Goal: Task Accomplishment & Management: Manage account settings

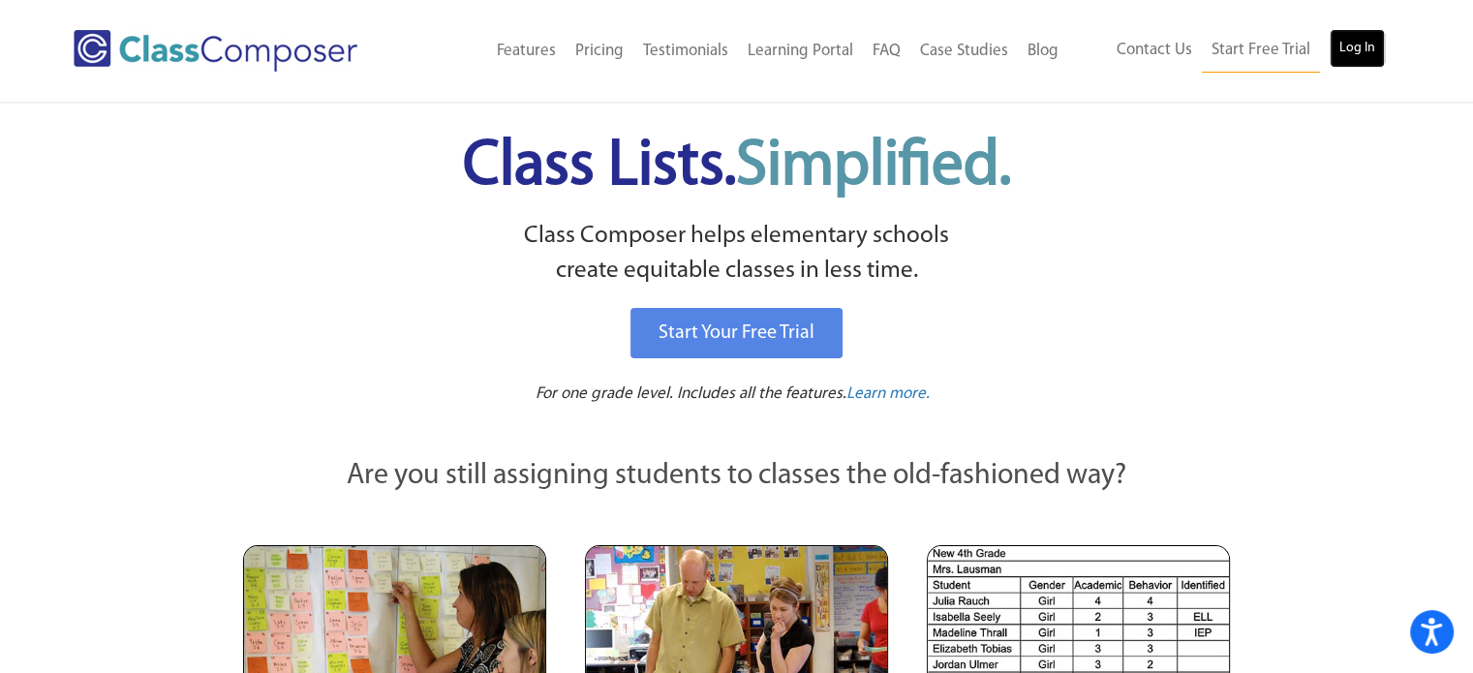
click at [1353, 31] on link "Log In" at bounding box center [1356, 48] width 55 height 39
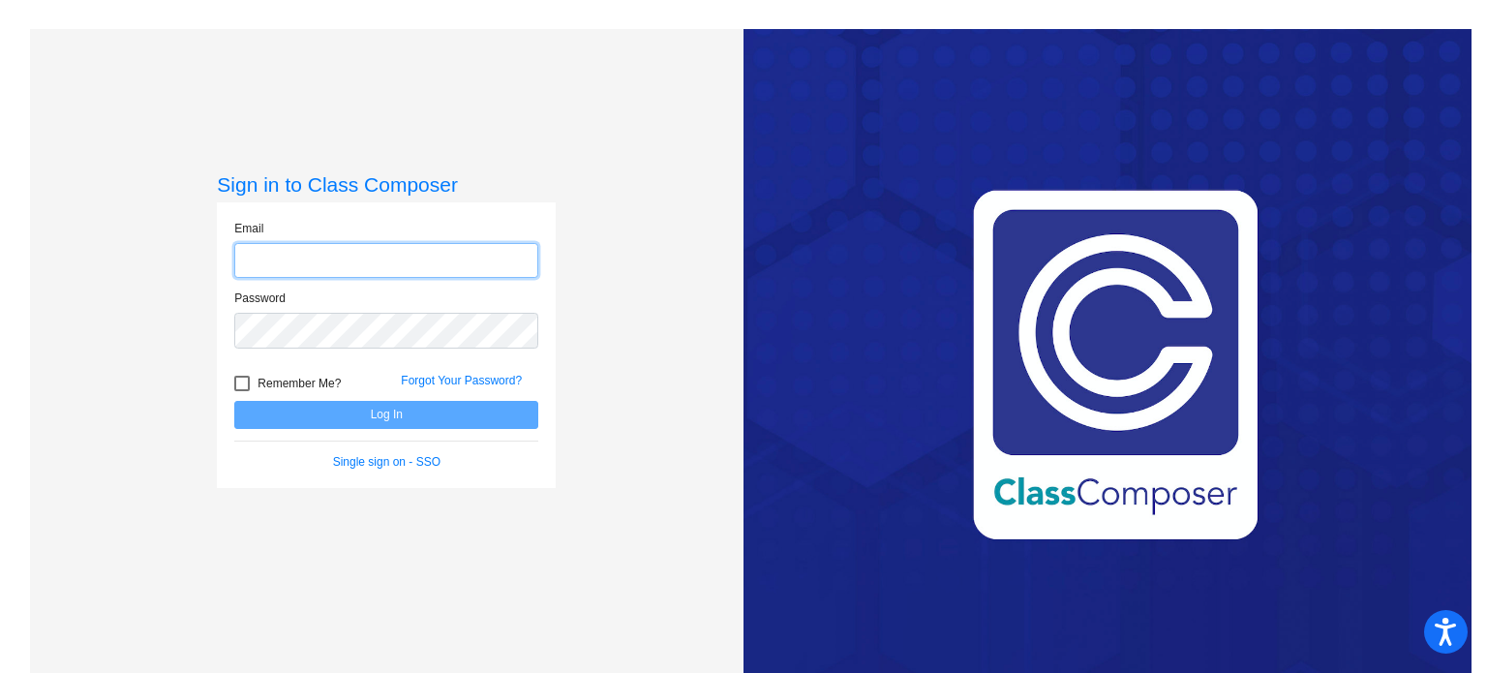
type input "[EMAIL_ADDRESS][DOMAIN_NAME]"
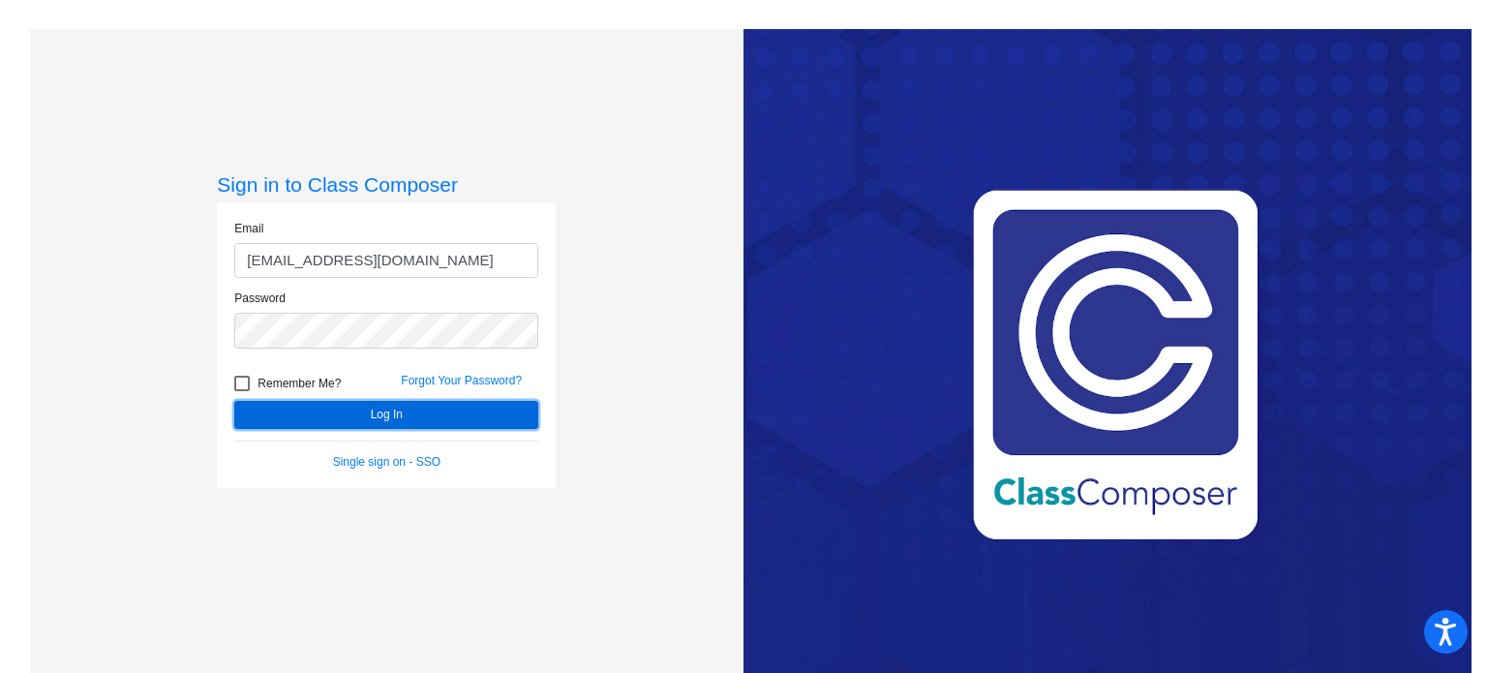
click at [336, 413] on button "Log In" at bounding box center [386, 415] width 304 height 28
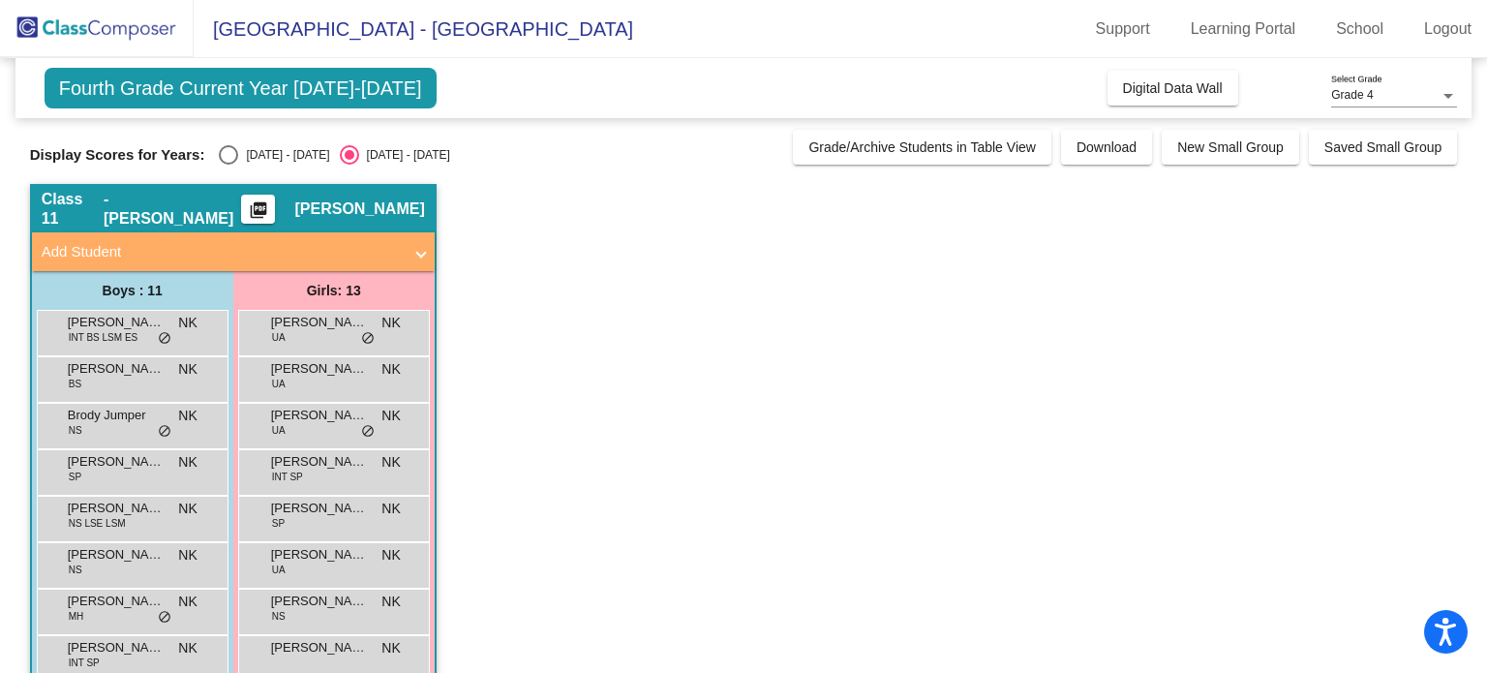
click at [230, 158] on div "Select an option" at bounding box center [228, 154] width 19 height 19
click at [228, 165] on input "[DATE] - [DATE]" at bounding box center [228, 165] width 1 height 1
radio input "true"
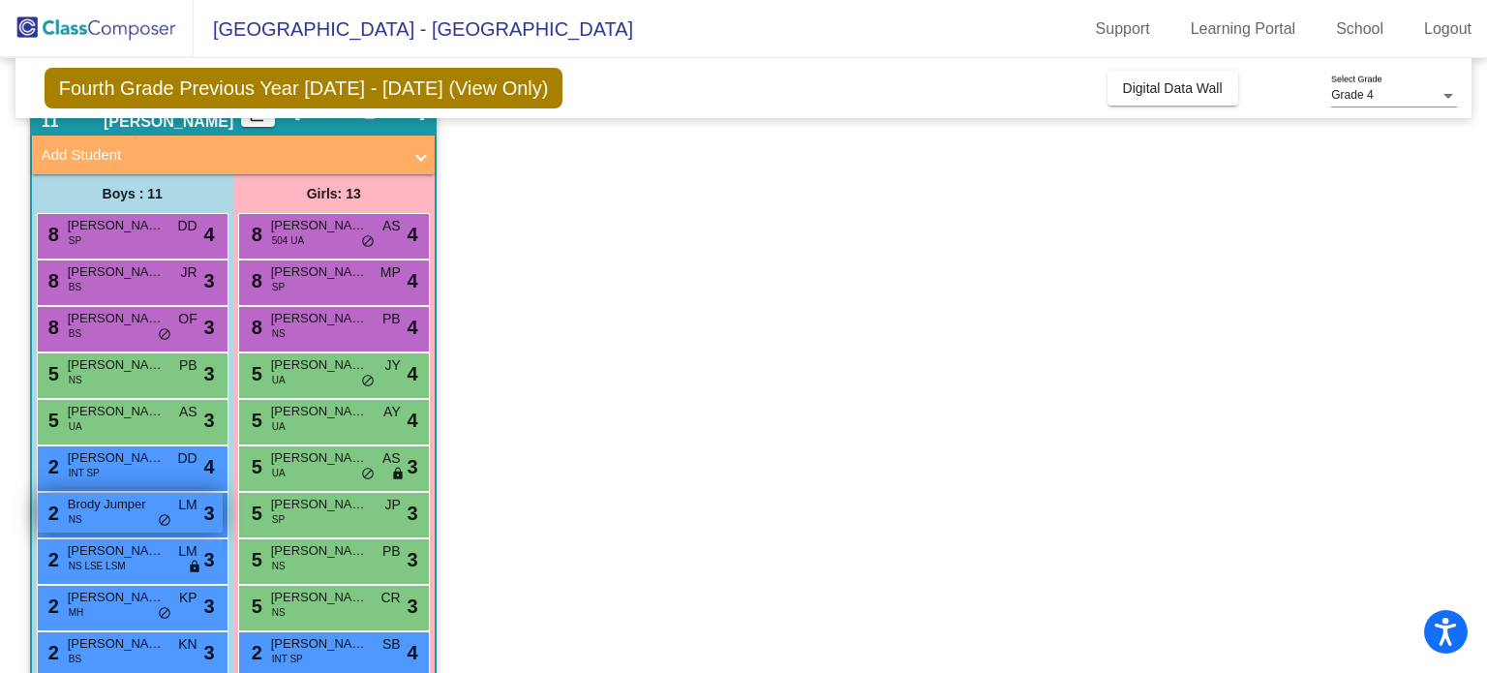
scroll to position [194, 0]
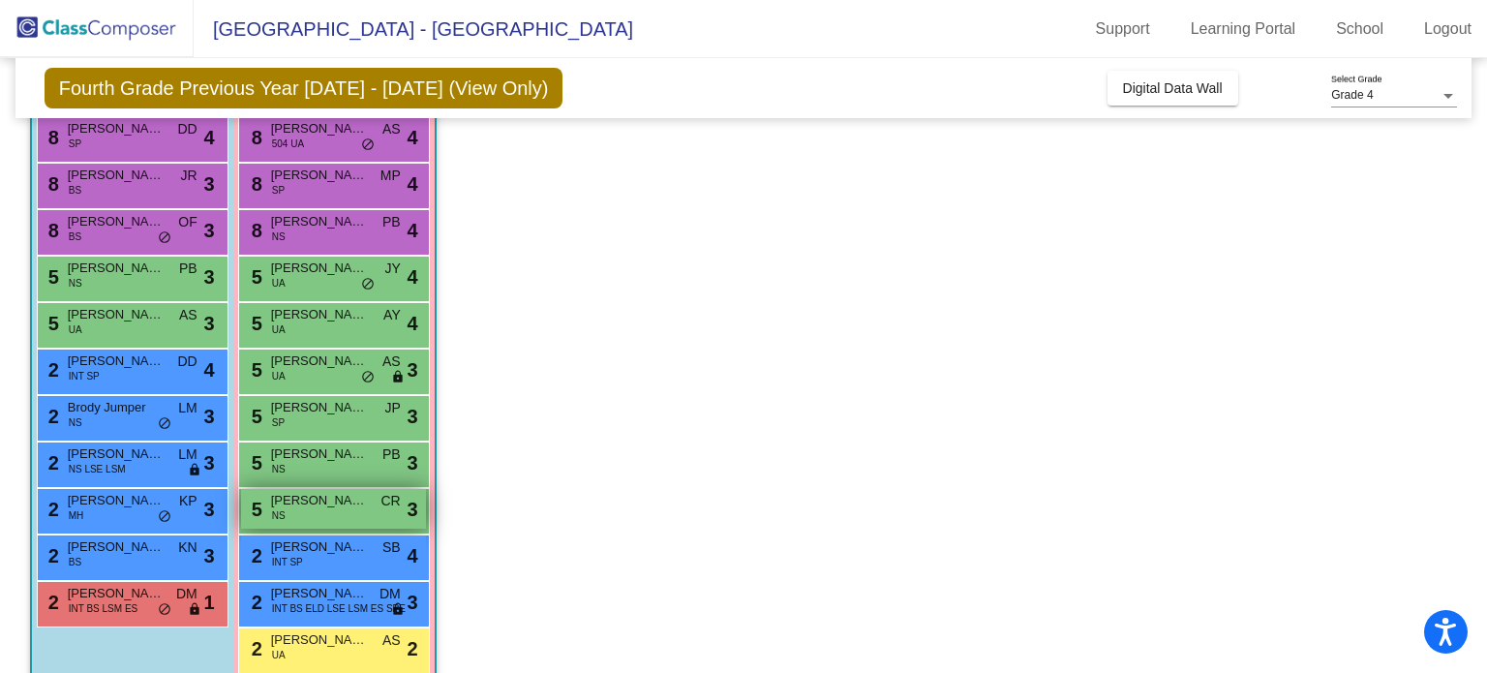
click at [350, 508] on span "[PERSON_NAME]" at bounding box center [319, 500] width 97 height 19
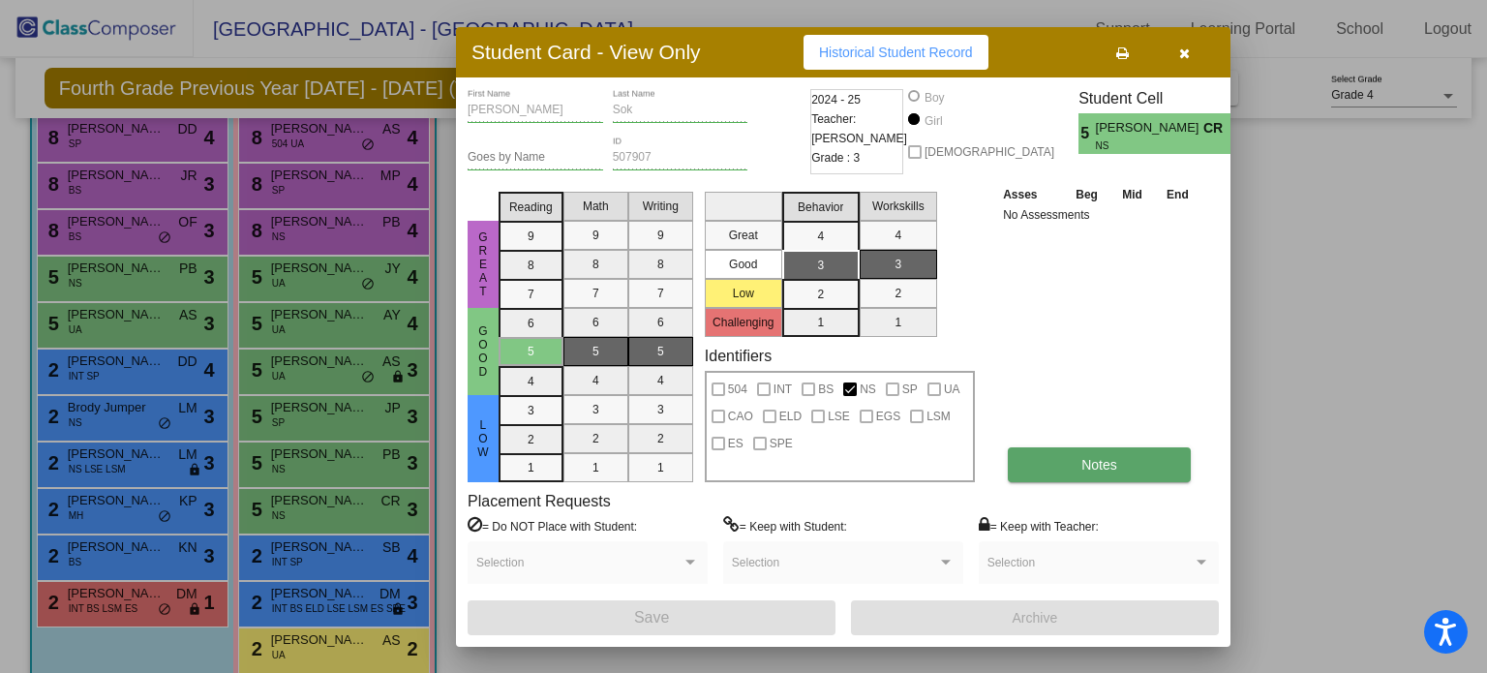
click at [1148, 478] on button "Notes" at bounding box center [1099, 464] width 183 height 35
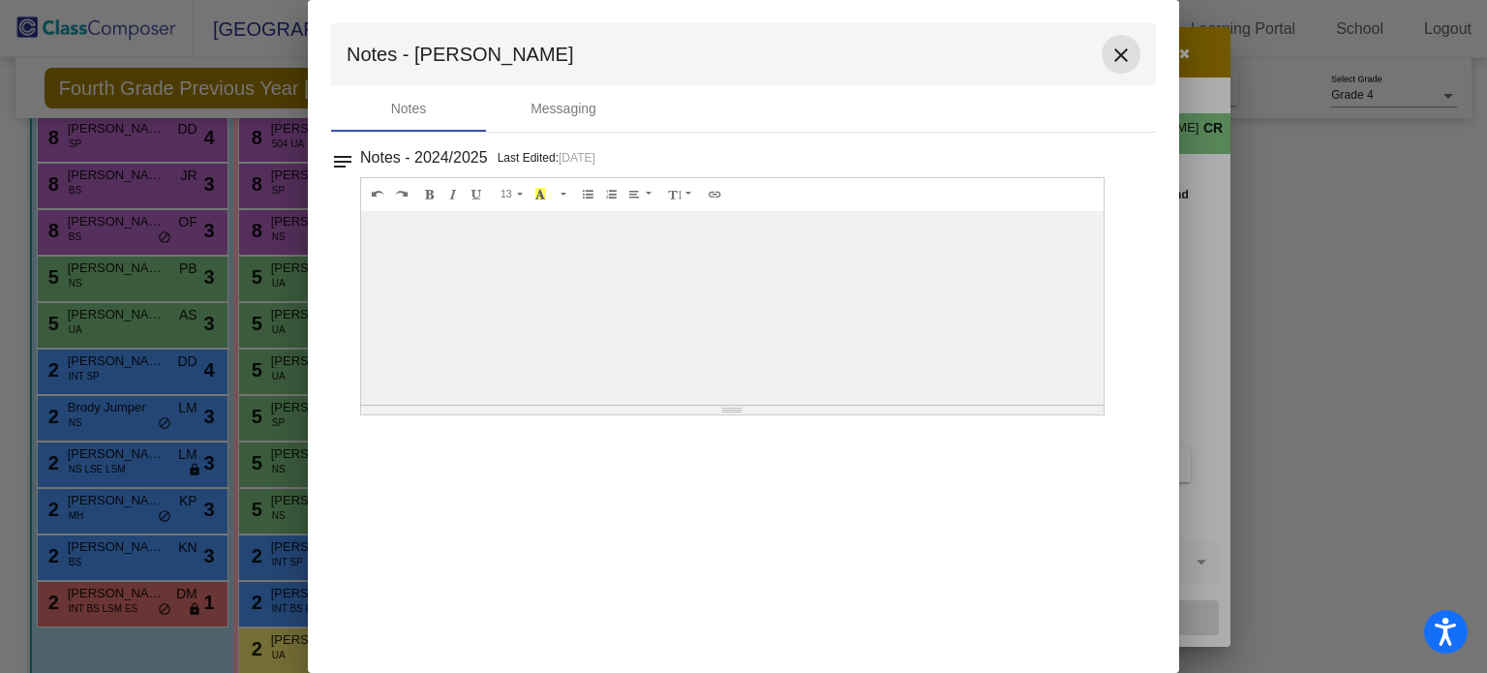
click at [1123, 48] on mat-icon "close" at bounding box center [1121, 55] width 23 height 23
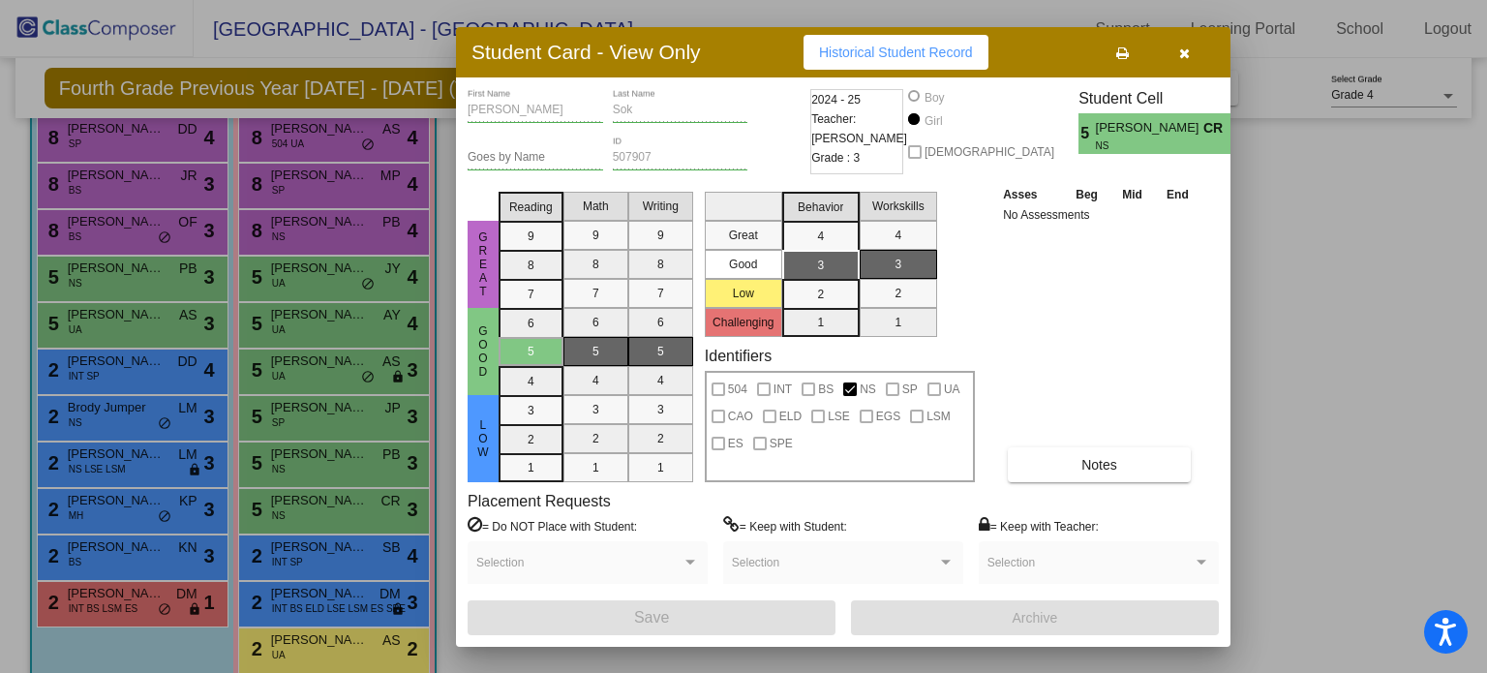
click at [1193, 53] on button "button" at bounding box center [1184, 52] width 62 height 35
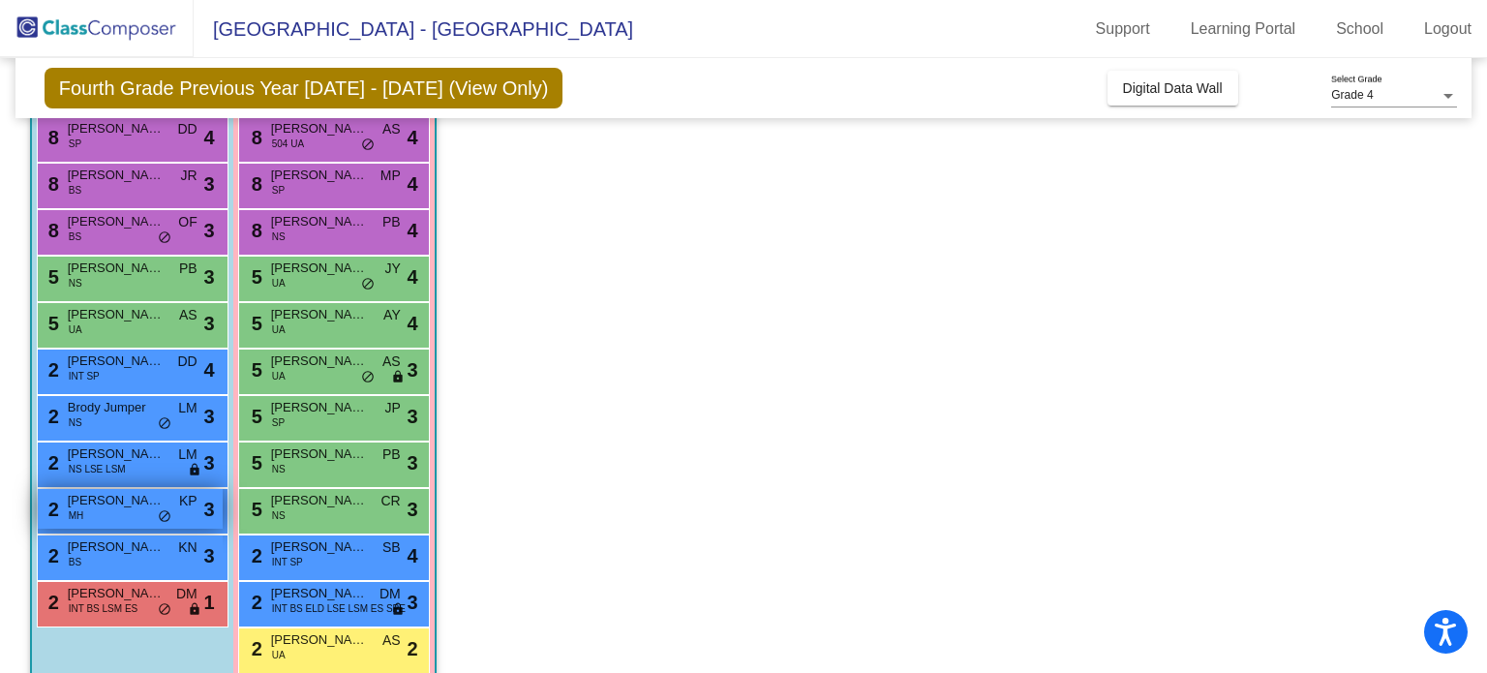
click at [136, 522] on div "2 [PERSON_NAME] MH KP lock do_not_disturb_alt 3" at bounding box center [130, 509] width 185 height 40
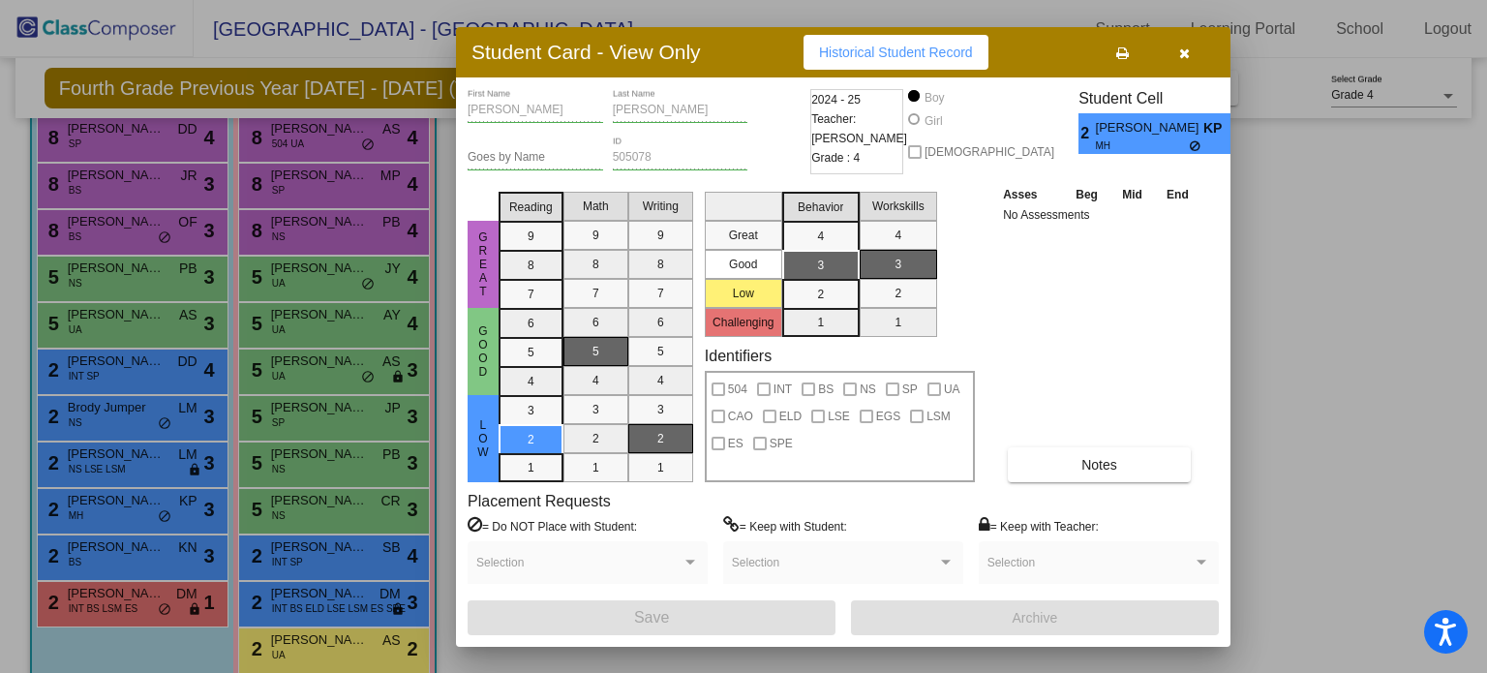
click at [151, 612] on div at bounding box center [743, 336] width 1487 height 673
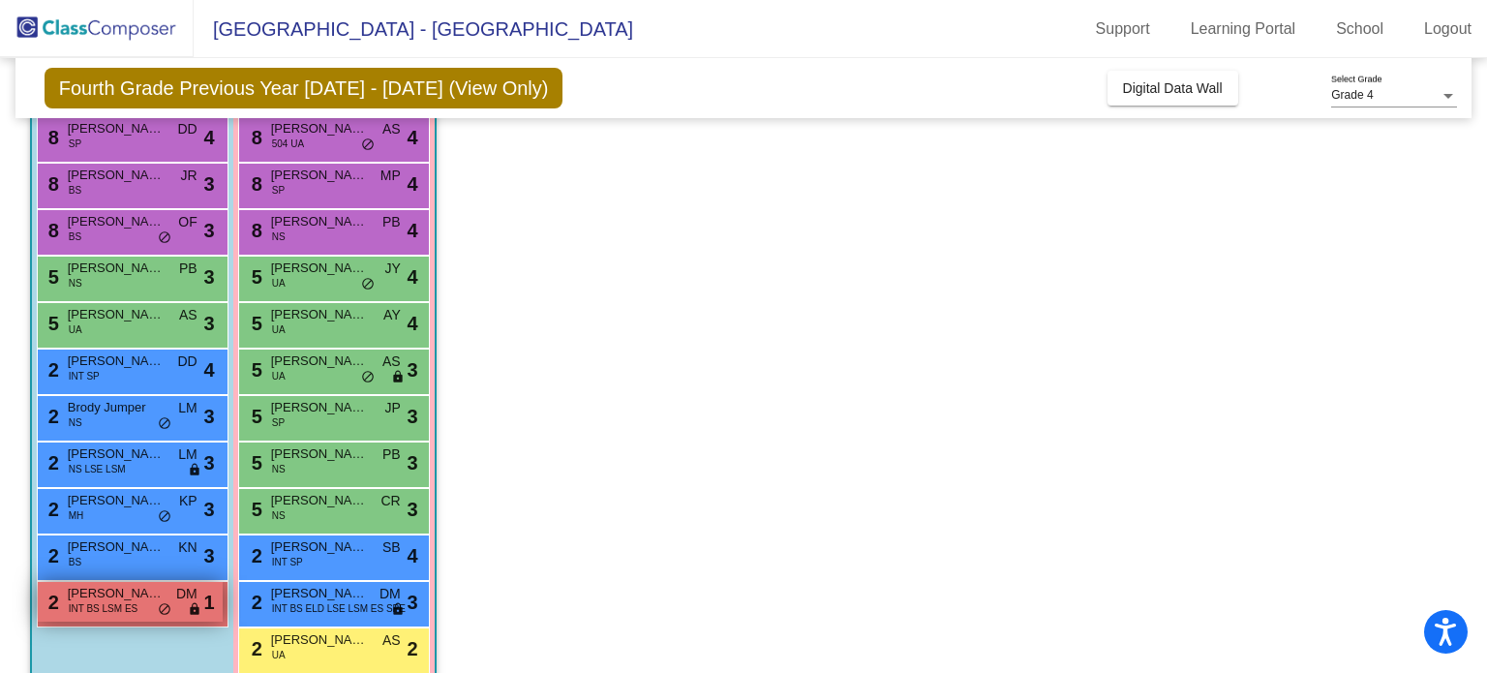
click at [85, 609] on span "INT BS LSM ES" at bounding box center [104, 608] width 70 height 15
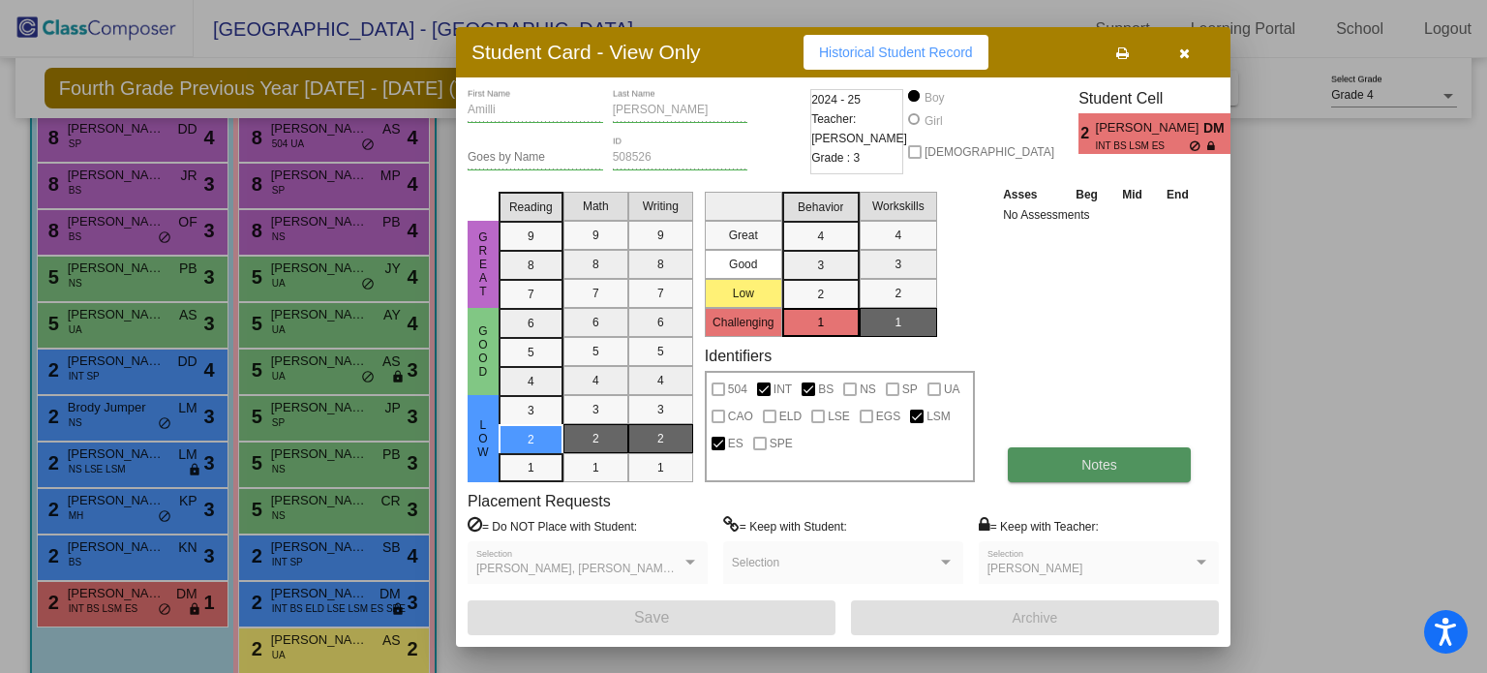
click at [1101, 476] on button "Notes" at bounding box center [1099, 464] width 183 height 35
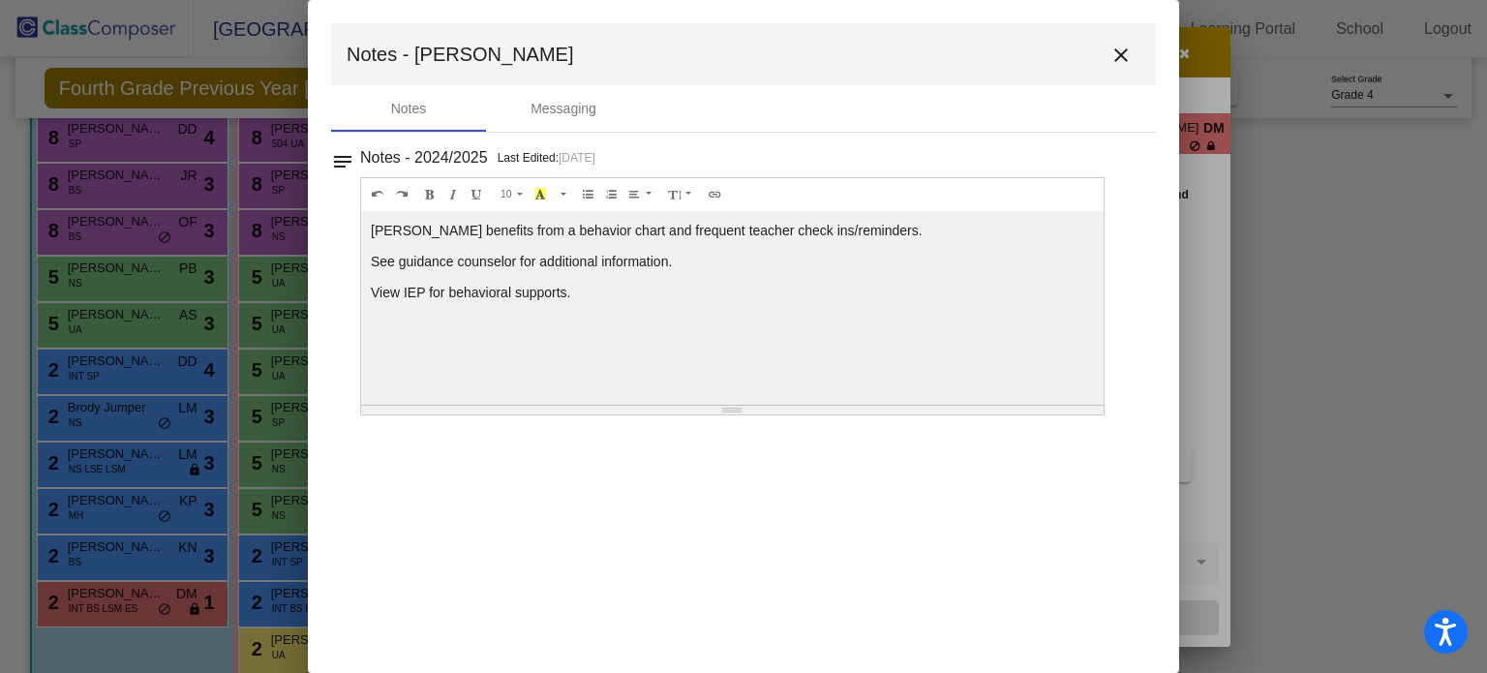
click at [1114, 55] on mat-icon "close" at bounding box center [1121, 55] width 23 height 23
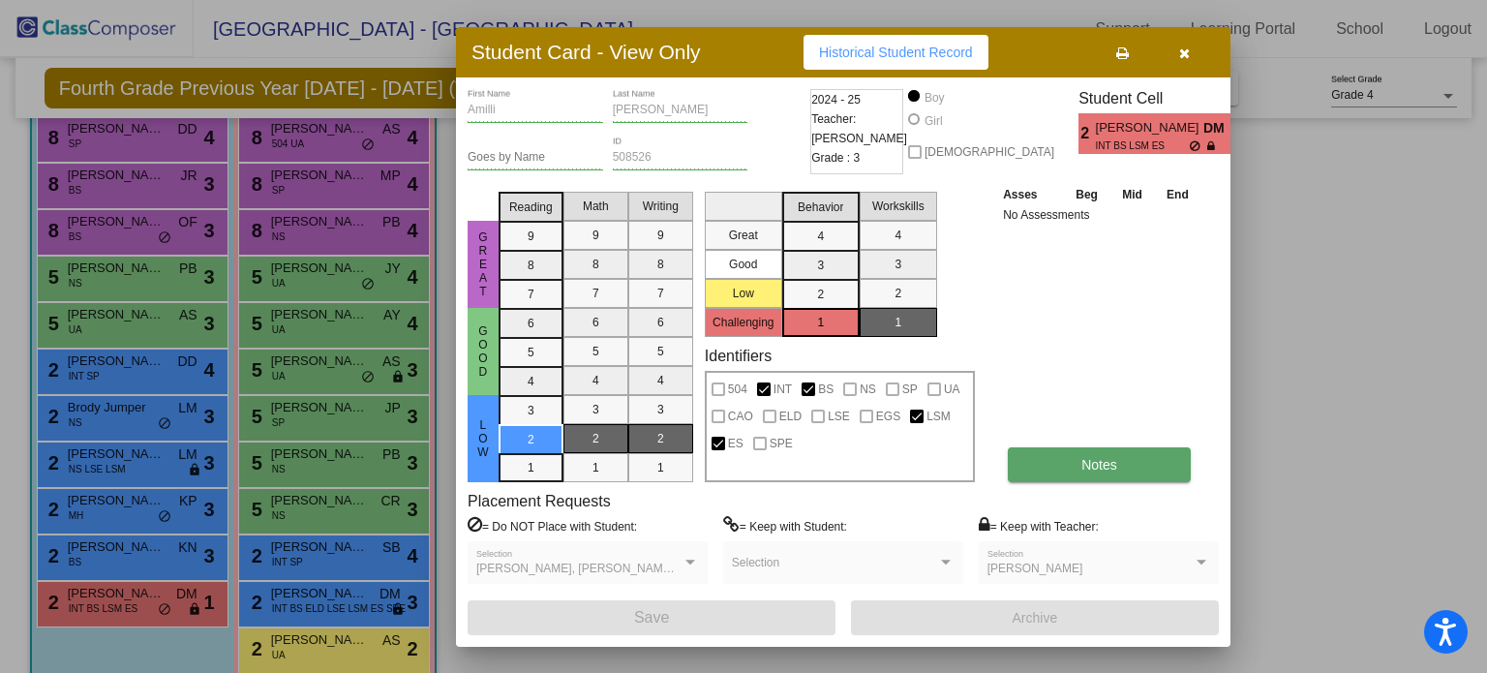
click at [1157, 463] on button "Notes" at bounding box center [1099, 464] width 183 height 35
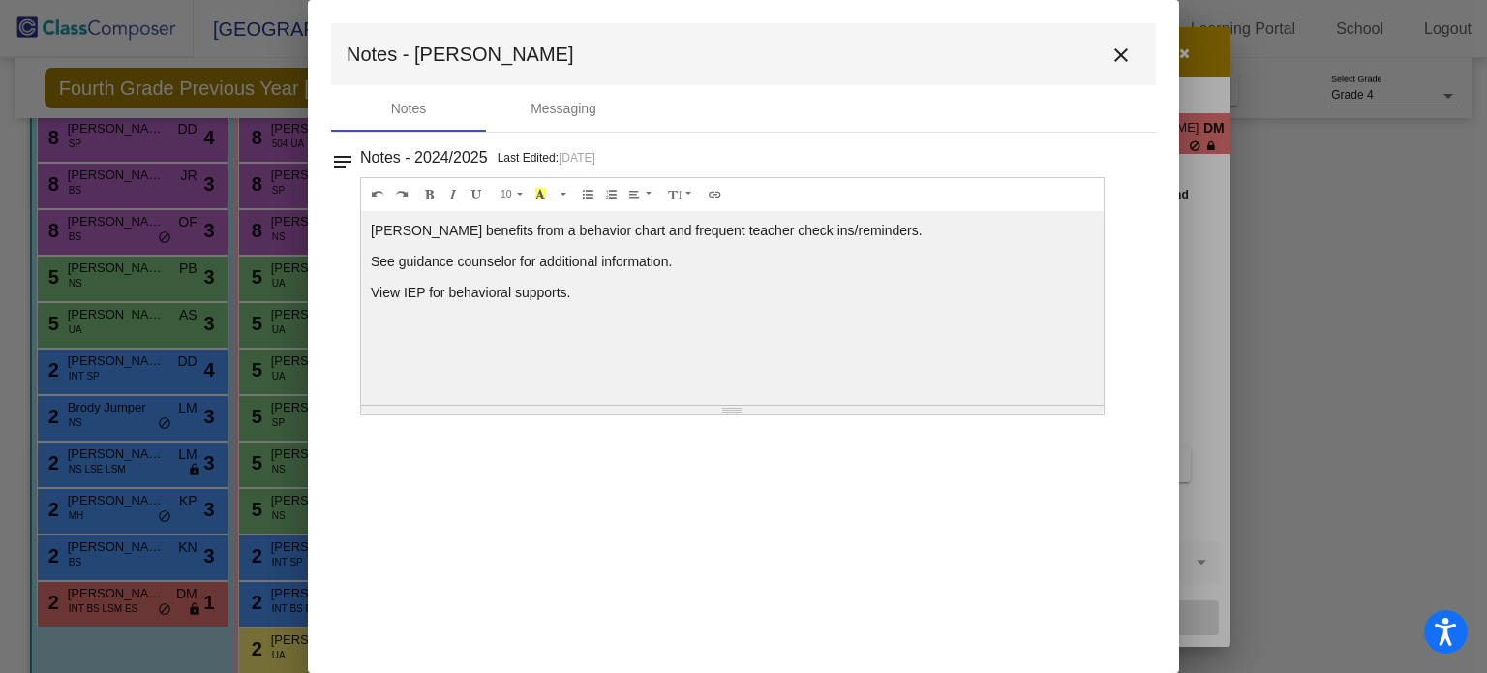
click at [1120, 58] on mat-icon "close" at bounding box center [1121, 55] width 23 height 23
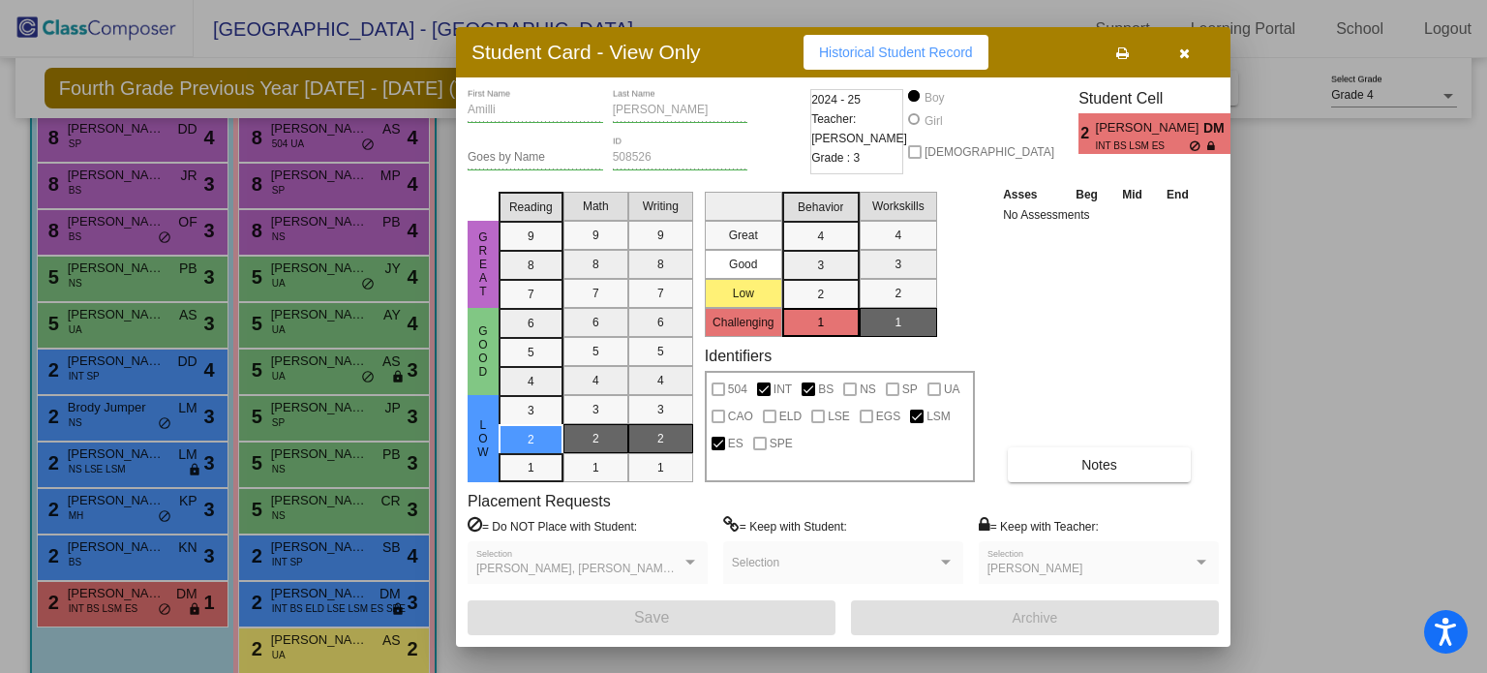
click at [1190, 57] on button "button" at bounding box center [1184, 52] width 62 height 35
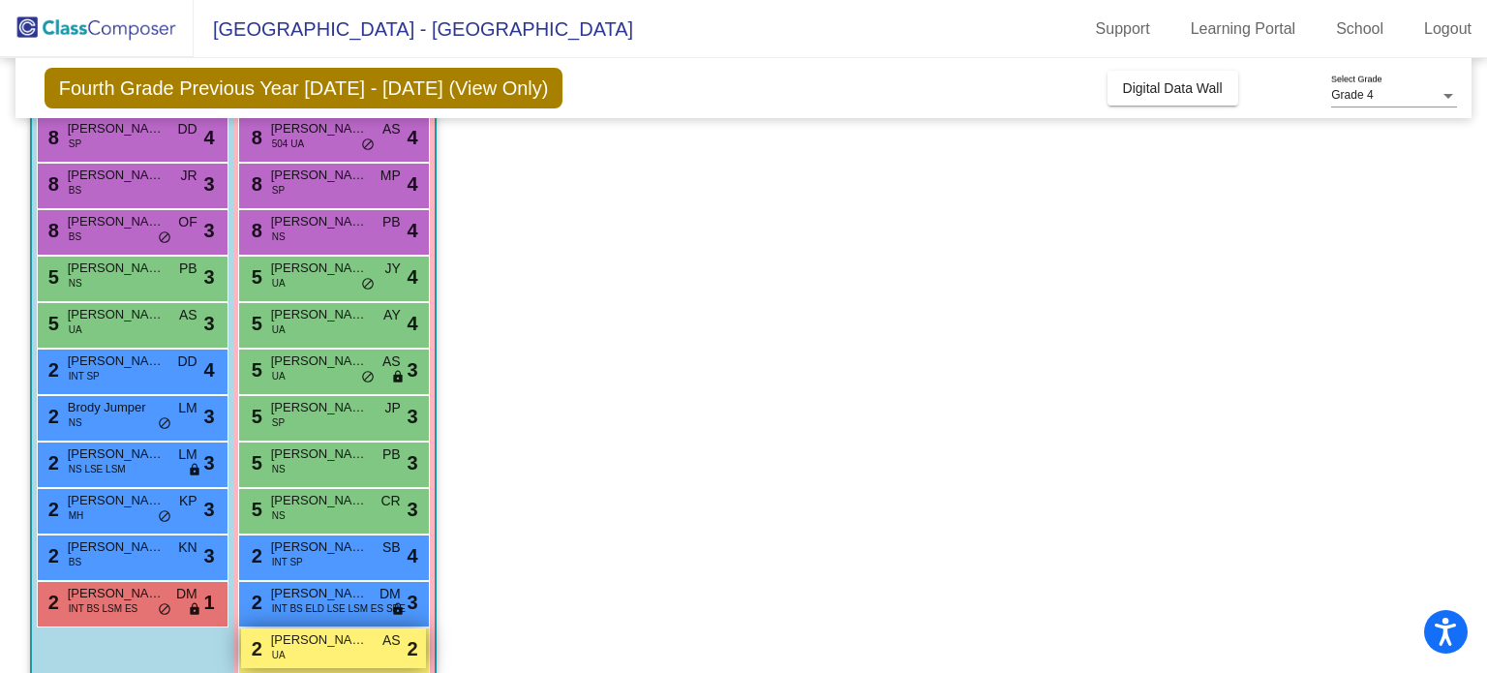
click at [384, 648] on span "AS" at bounding box center [391, 640] width 18 height 20
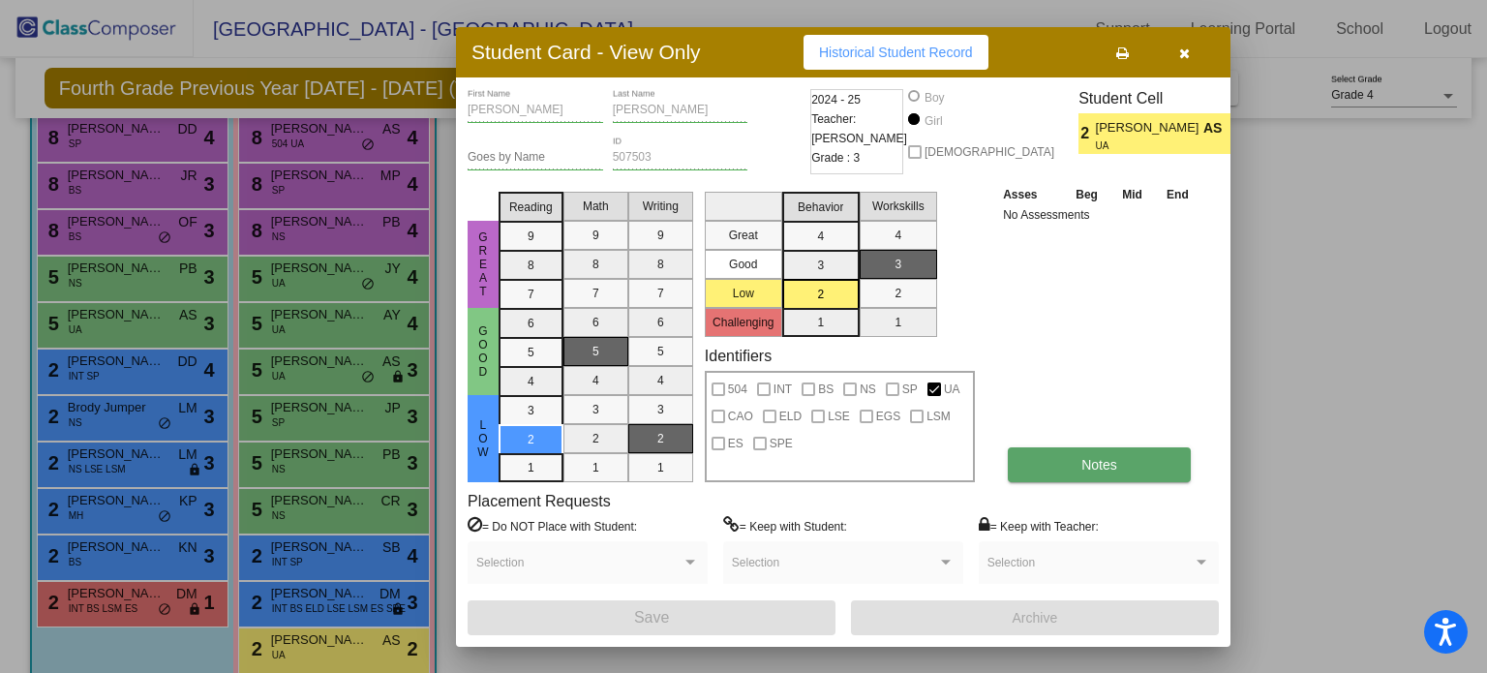
click at [1135, 457] on button "Notes" at bounding box center [1099, 464] width 183 height 35
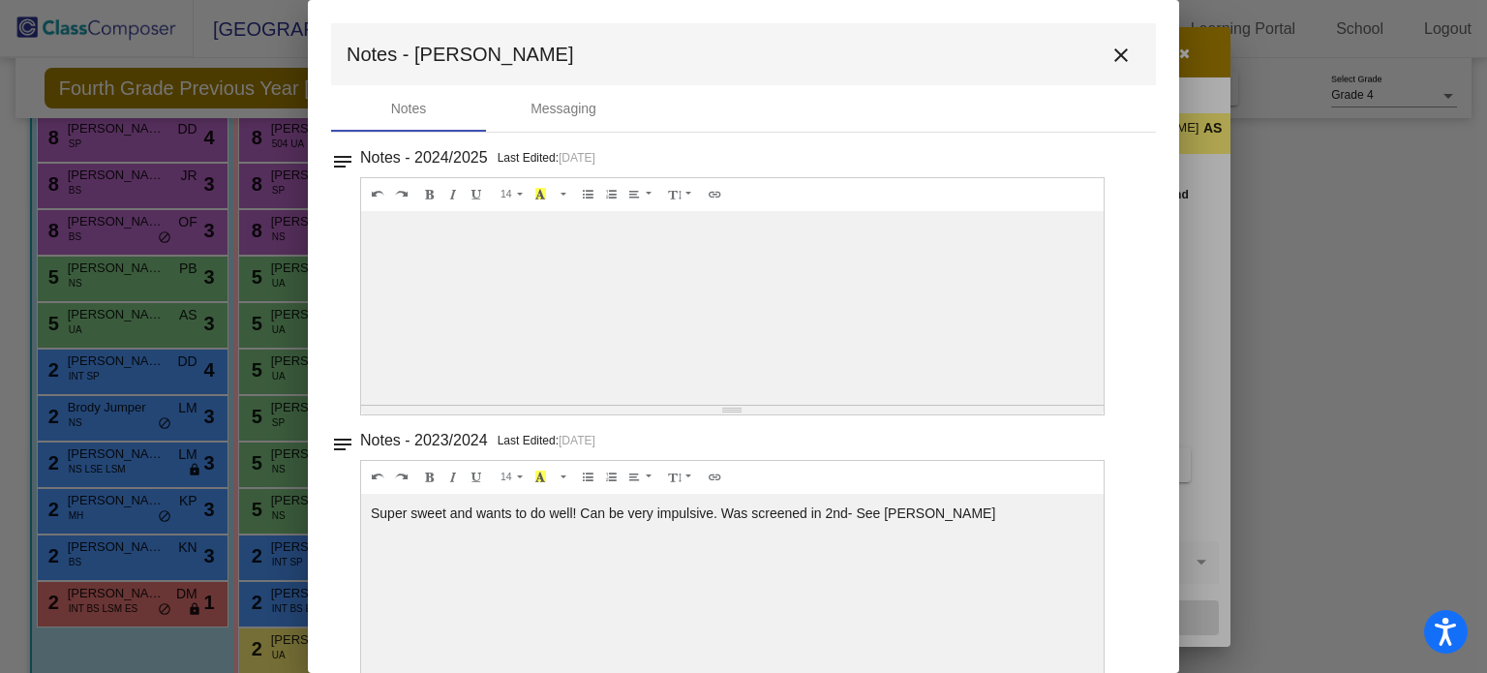
click at [1112, 54] on mat-icon "close" at bounding box center [1121, 55] width 23 height 23
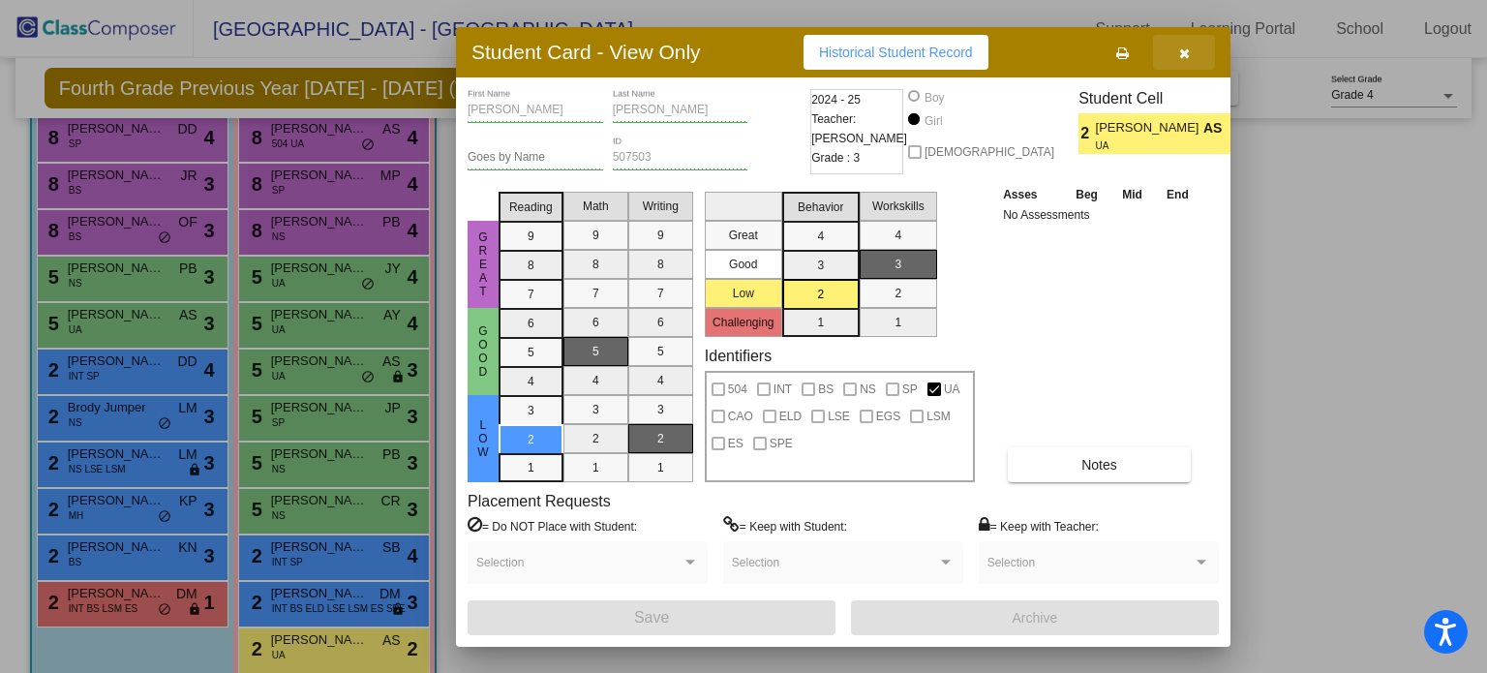
click at [1185, 49] on icon "button" at bounding box center [1184, 53] width 11 height 14
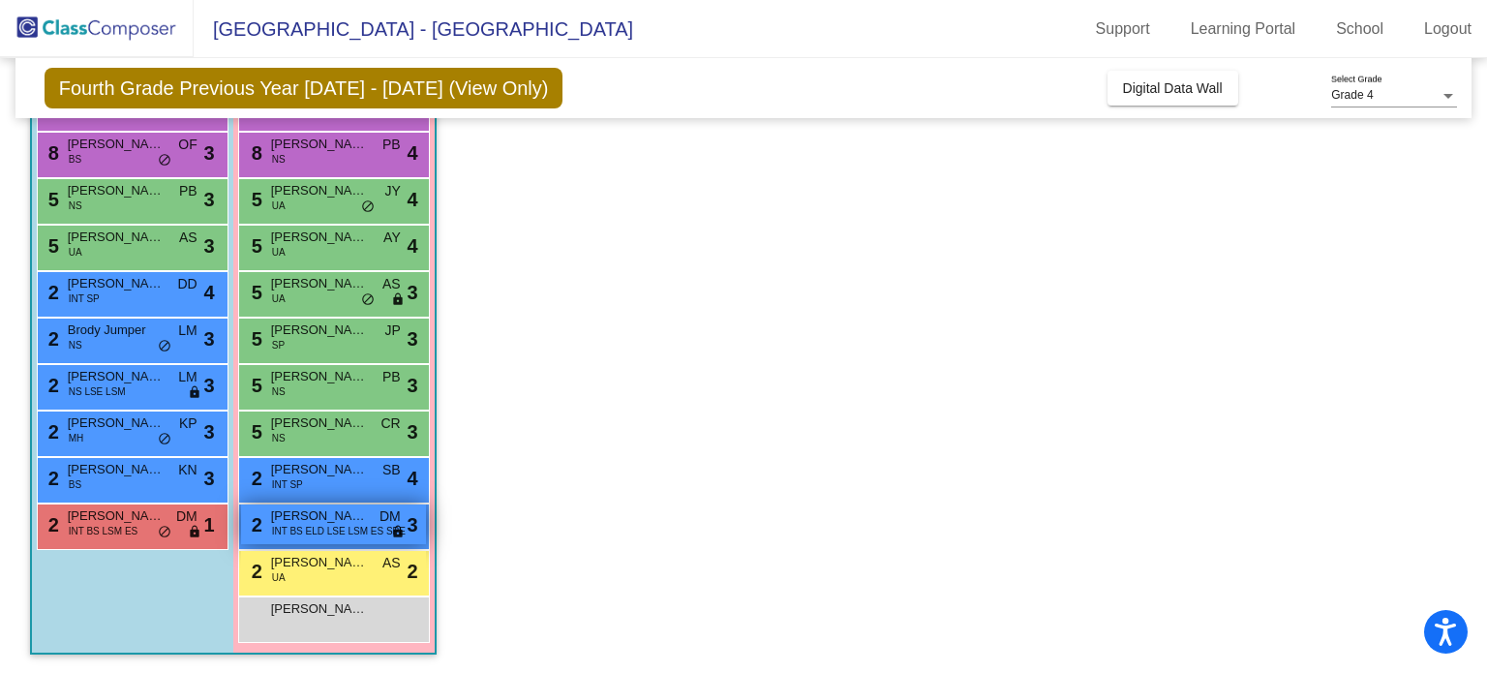
scroll to position [0, 0]
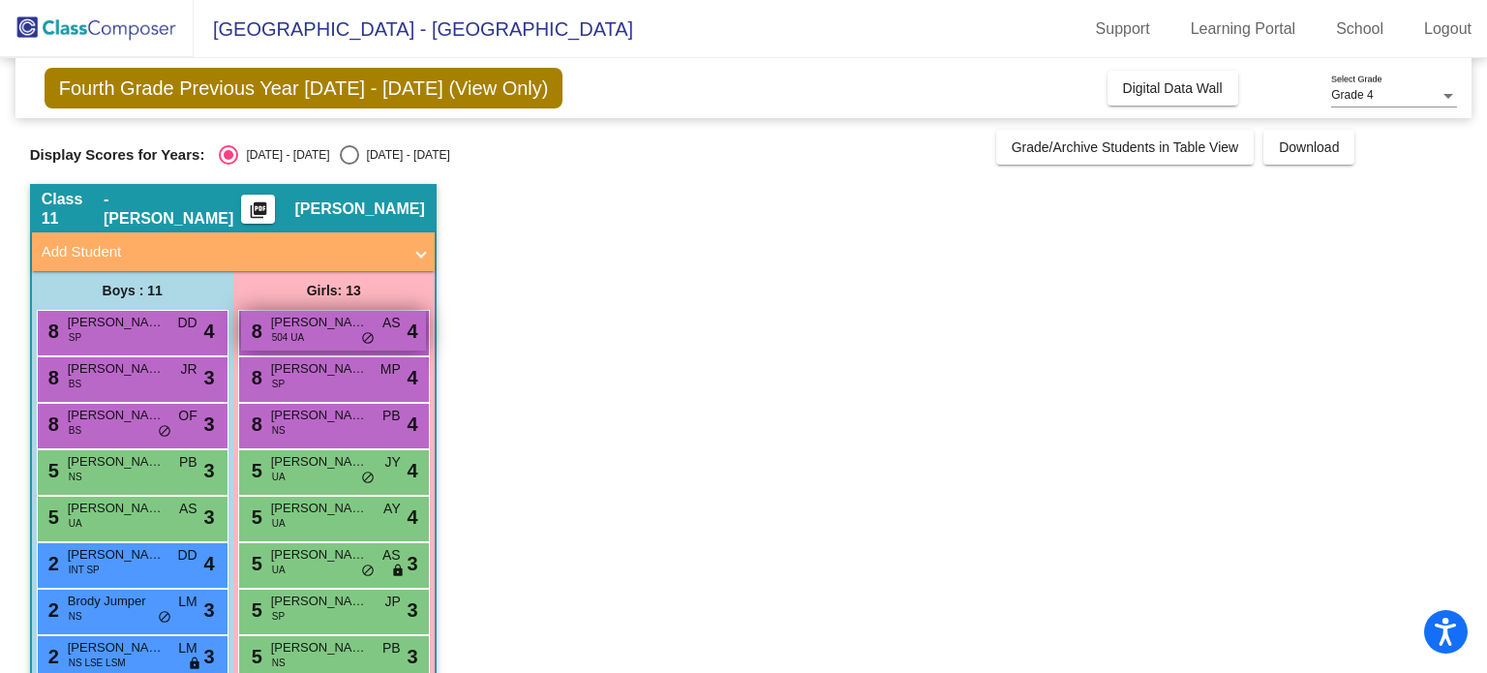
click at [320, 321] on span "[PERSON_NAME]" at bounding box center [319, 322] width 97 height 19
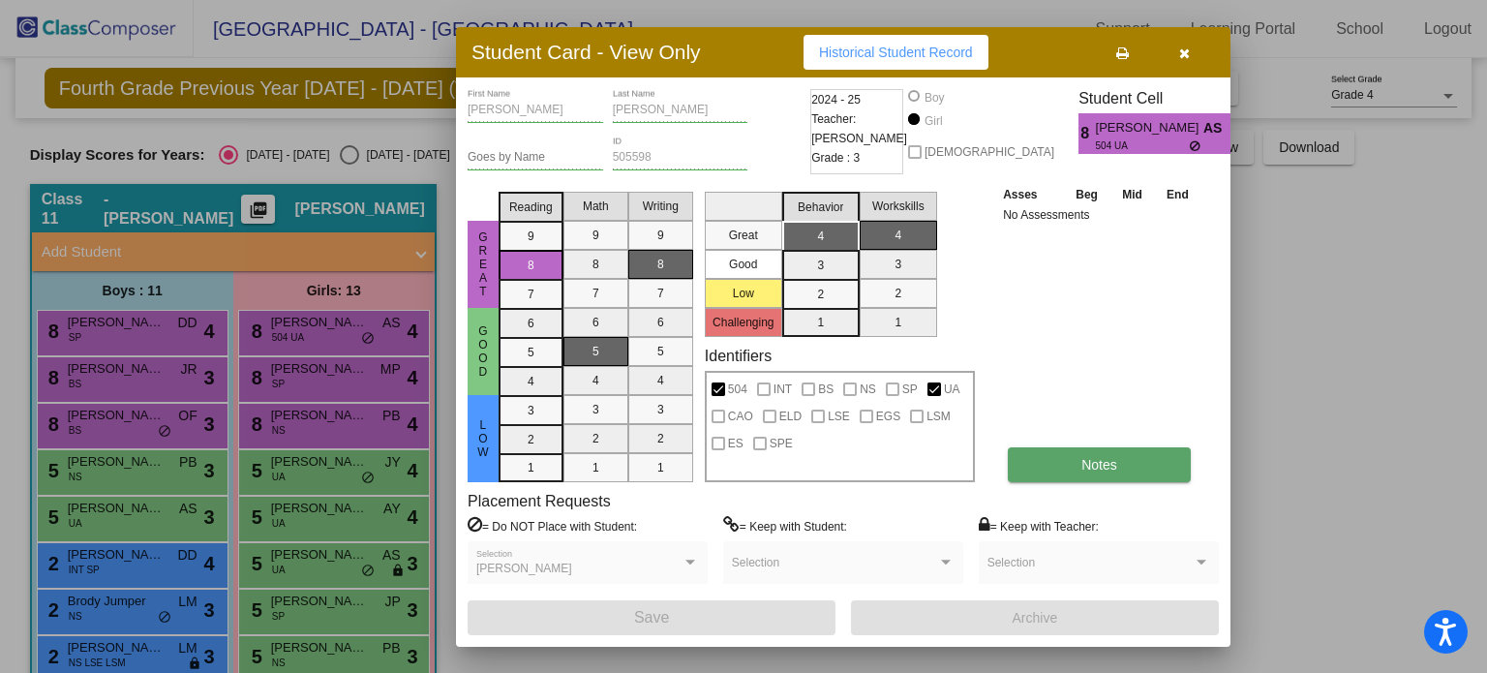
click at [1091, 461] on span "Notes" at bounding box center [1099, 464] width 36 height 15
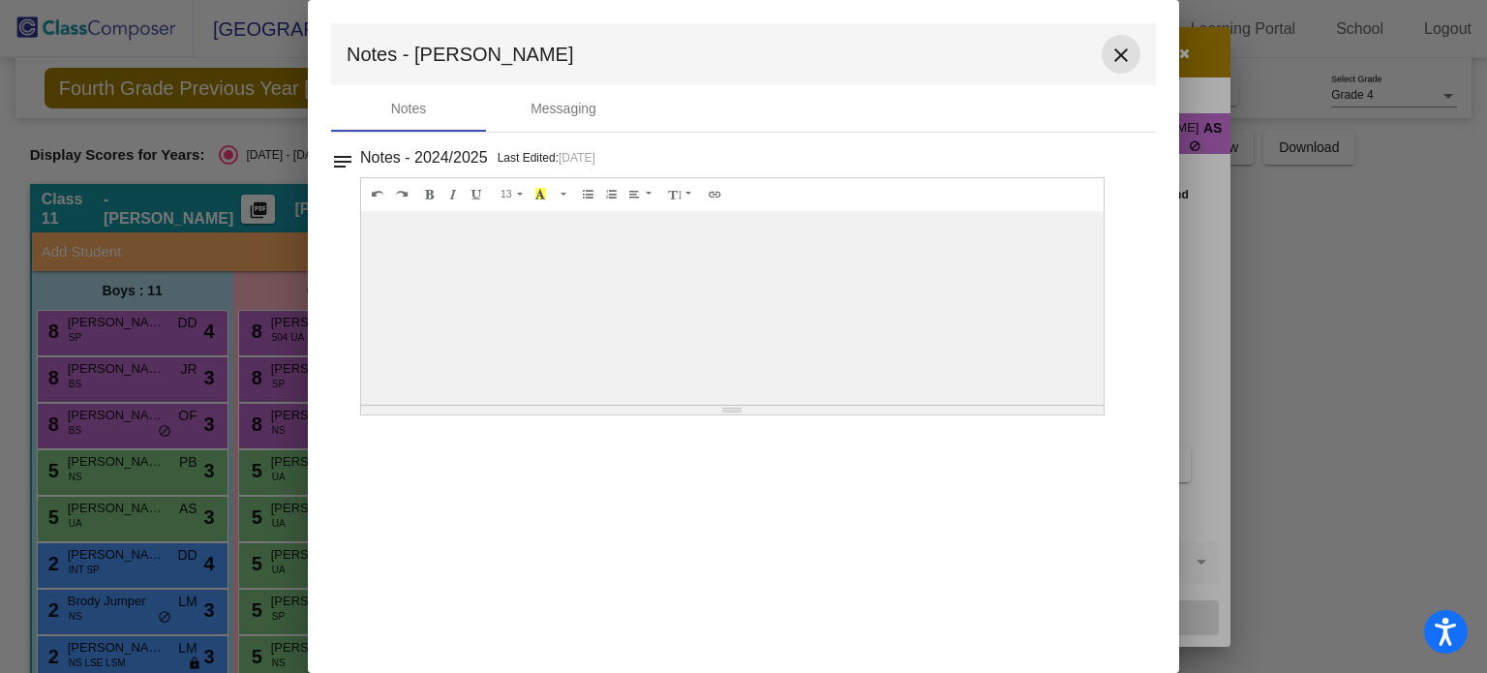
click at [1123, 57] on mat-icon "close" at bounding box center [1121, 55] width 23 height 23
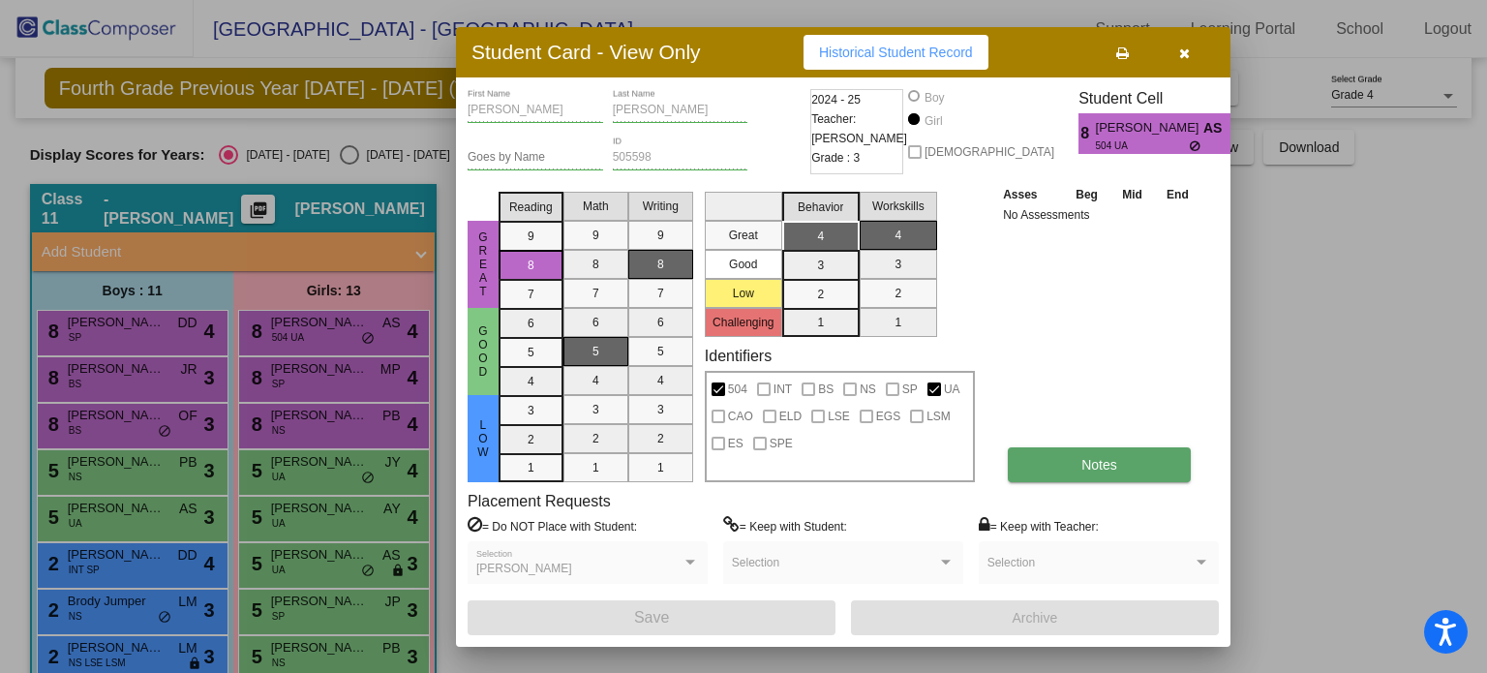
click at [1104, 471] on button "Notes" at bounding box center [1099, 464] width 183 height 35
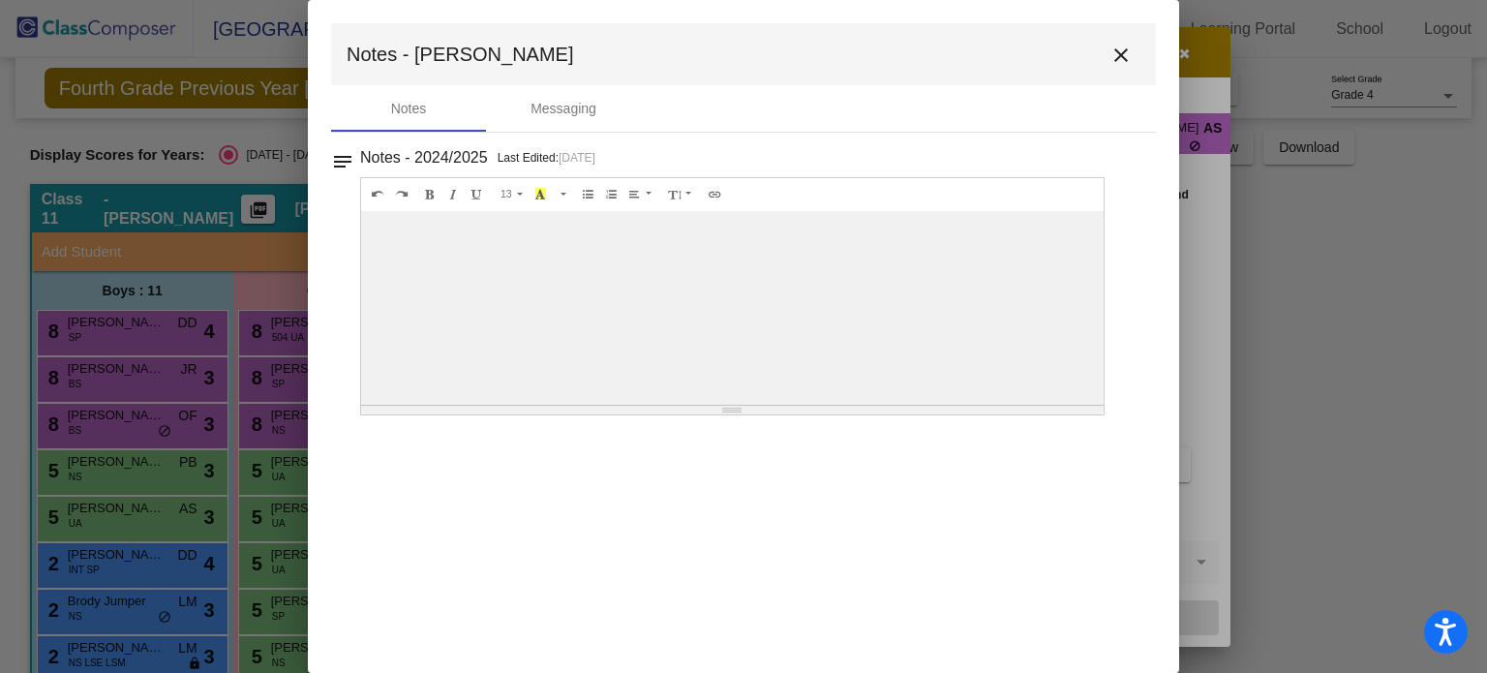
click at [1125, 53] on mat-icon "close" at bounding box center [1121, 55] width 23 height 23
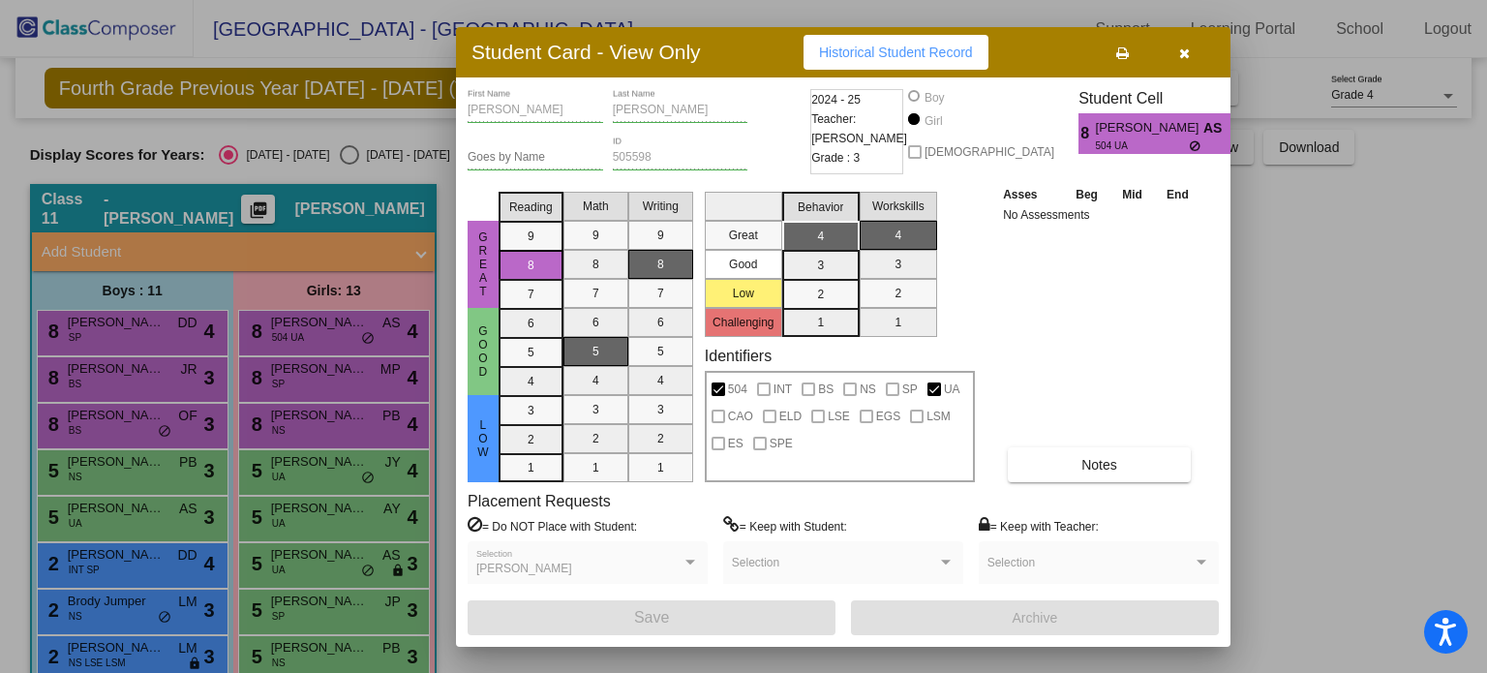
click at [1186, 49] on icon "button" at bounding box center [1184, 53] width 11 height 14
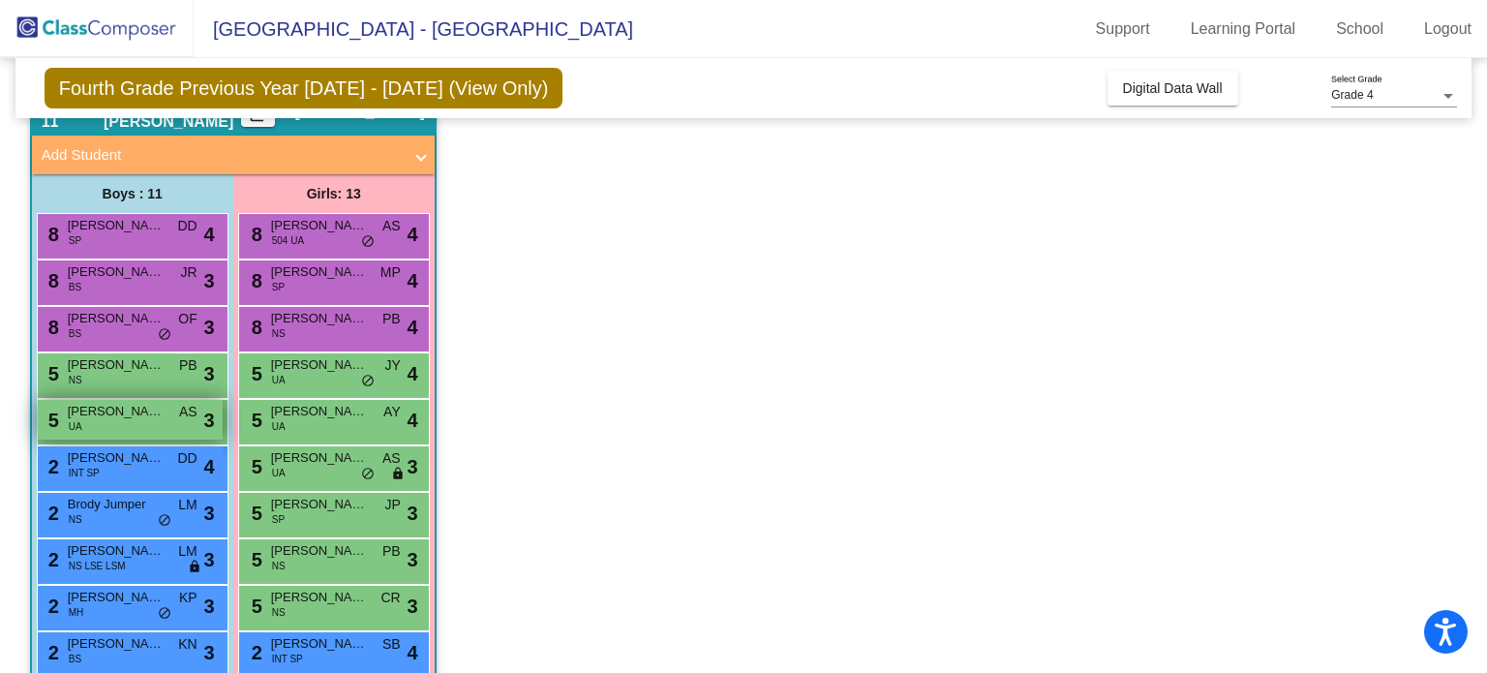
scroll to position [194, 0]
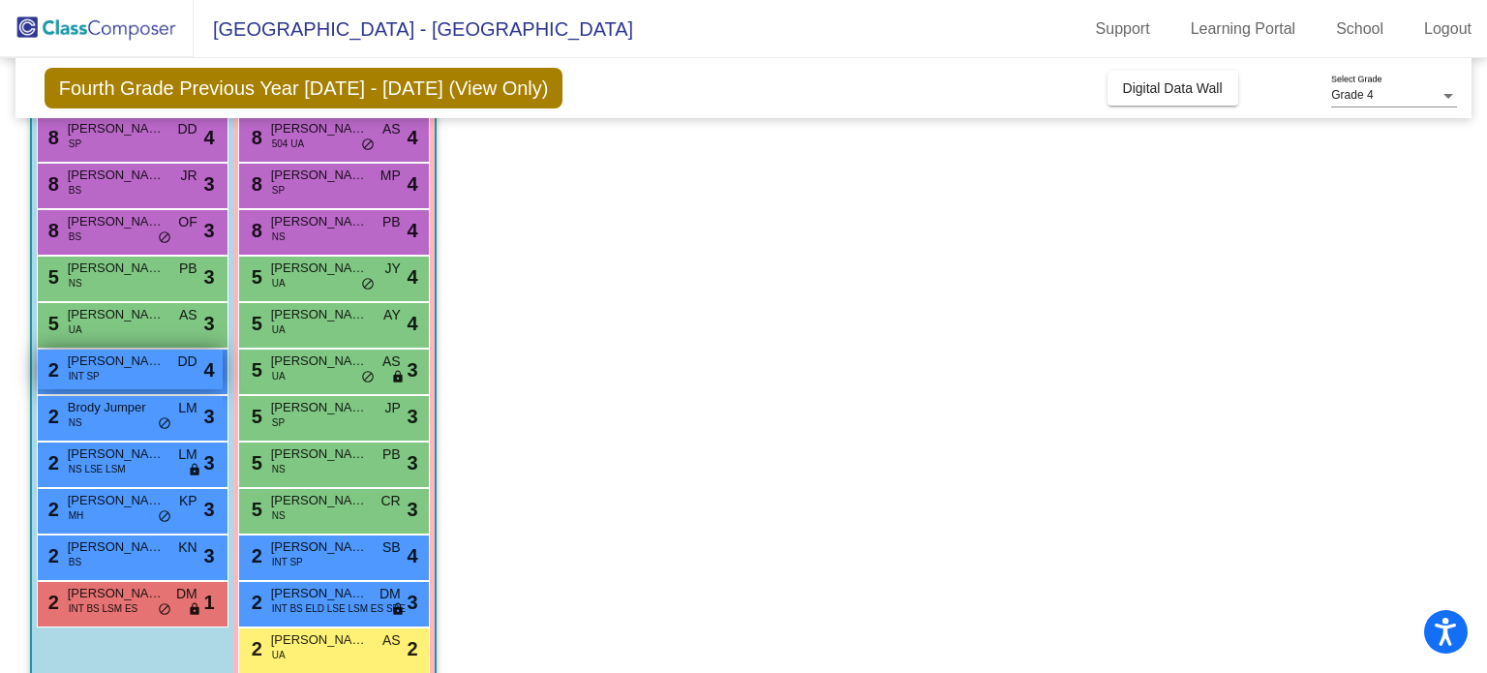
click at [142, 373] on div "2 [PERSON_NAME] INT SP DD lock do_not_disturb_alt 4" at bounding box center [130, 370] width 185 height 40
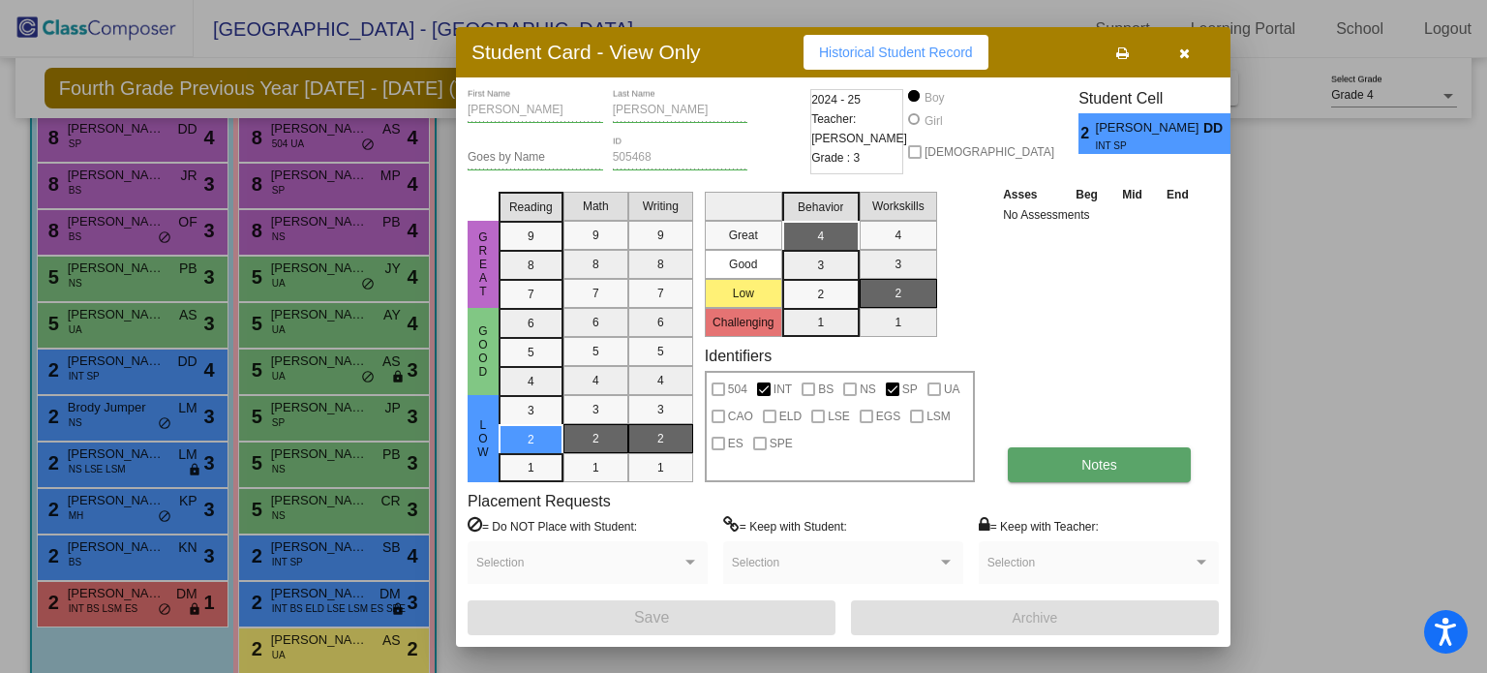
click at [1107, 457] on span "Notes" at bounding box center [1099, 464] width 36 height 15
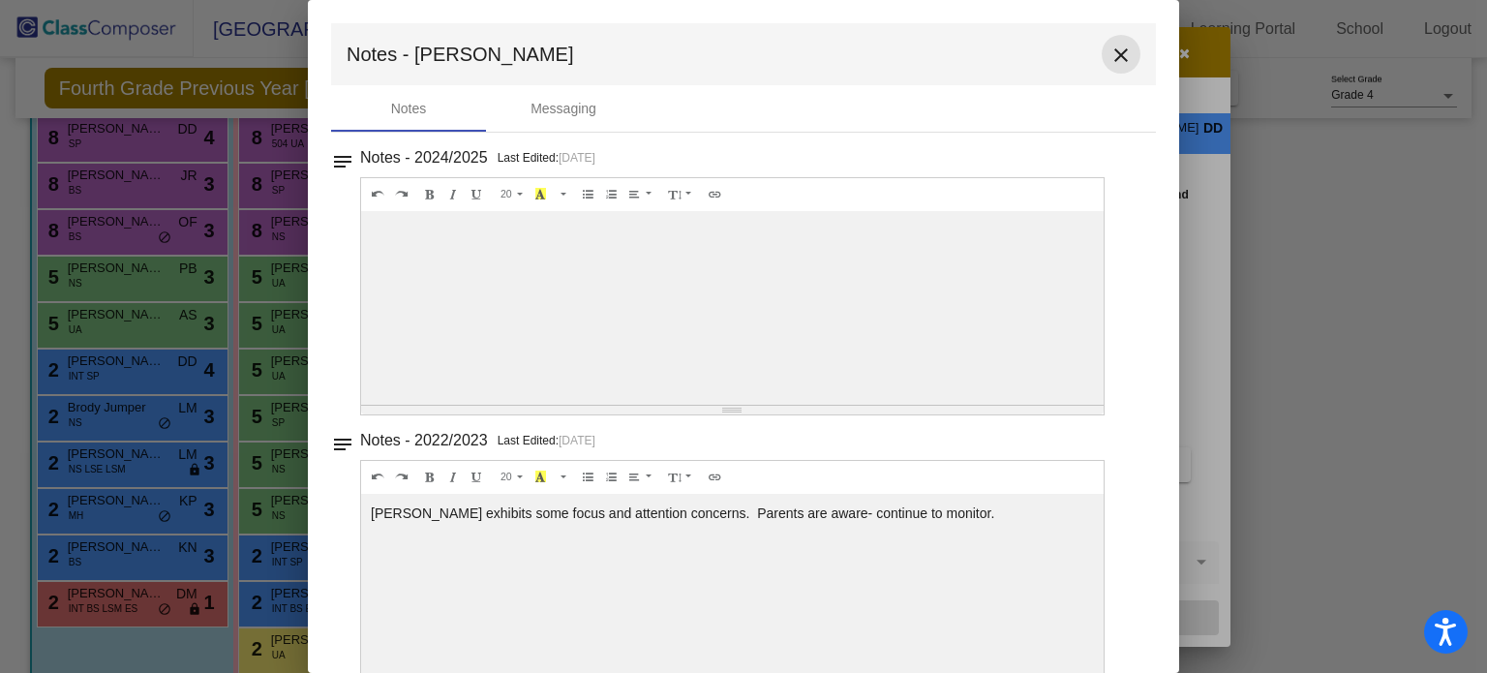
click at [1110, 49] on mat-icon "close" at bounding box center [1121, 55] width 23 height 23
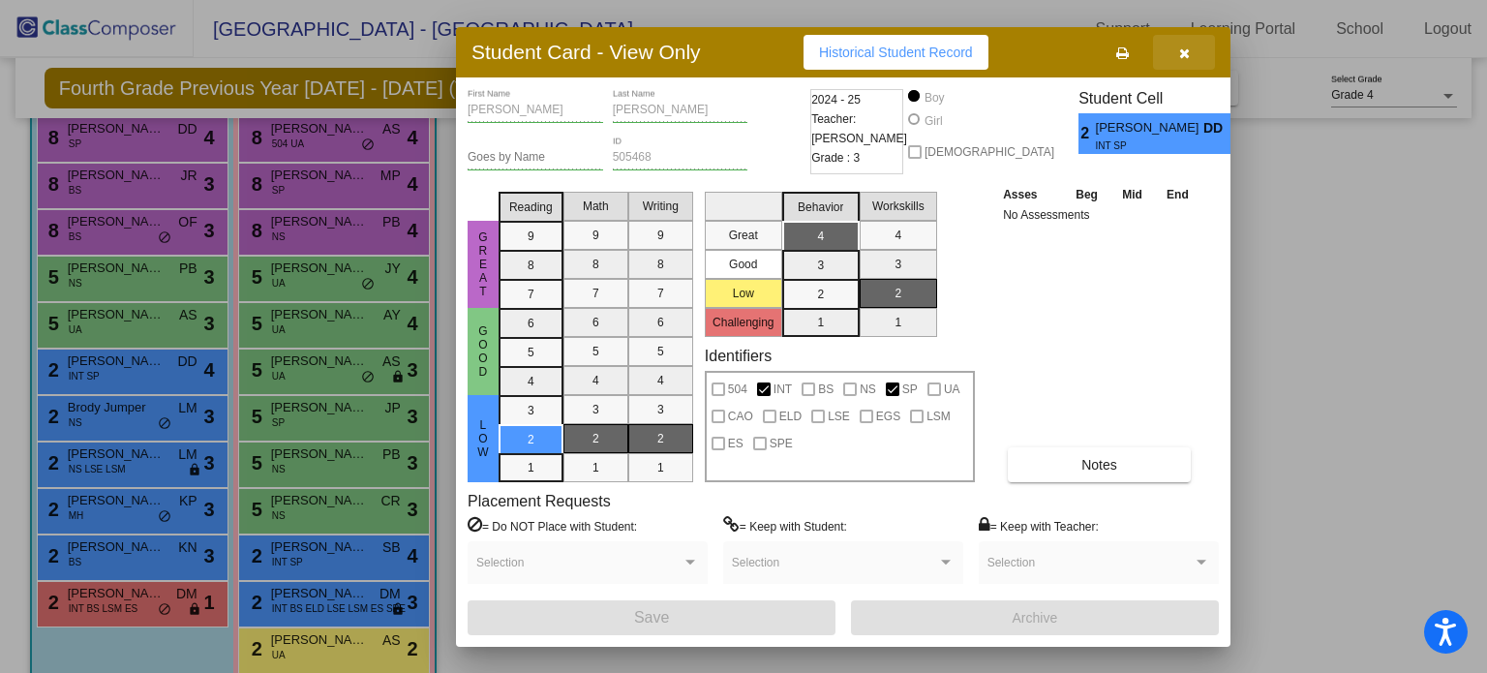
click at [1190, 57] on button "button" at bounding box center [1184, 52] width 62 height 35
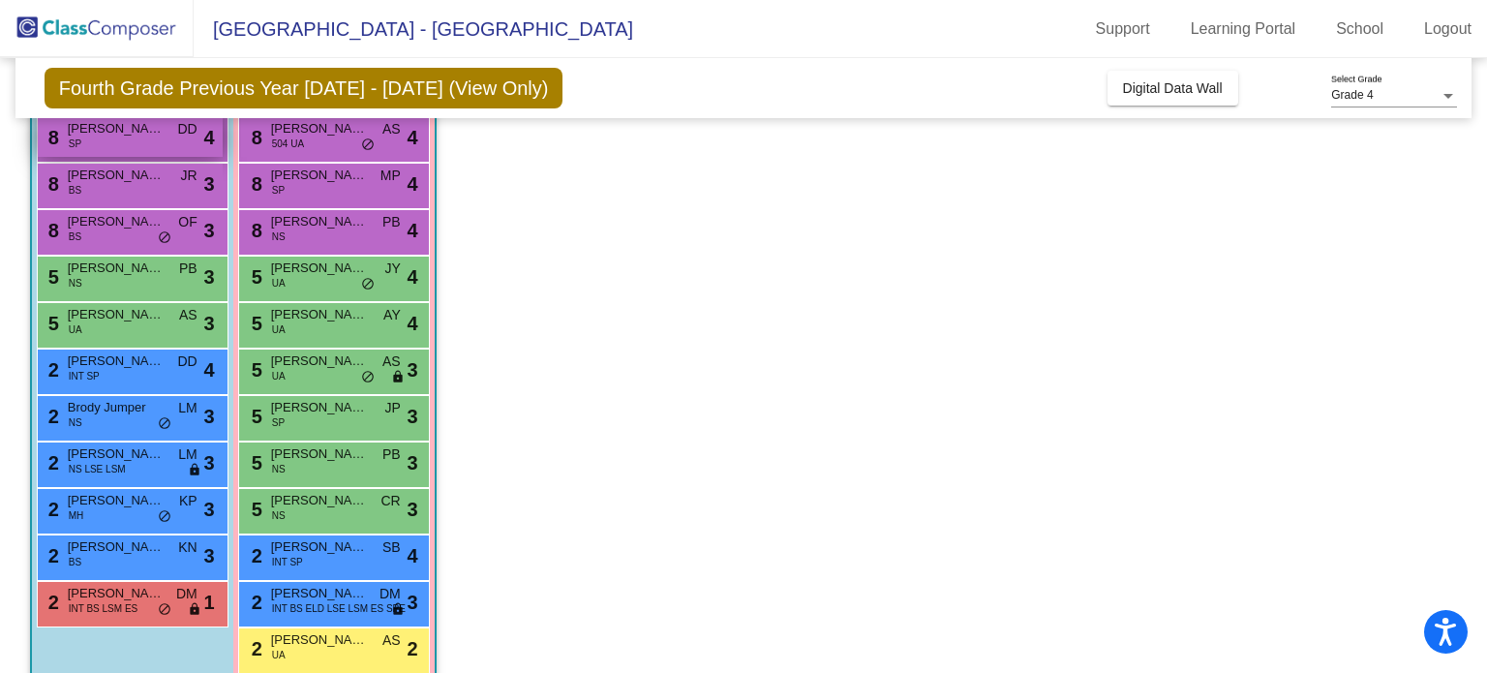
click at [127, 131] on span "[PERSON_NAME]" at bounding box center [116, 128] width 97 height 19
click at [167, 152] on div "8 [PERSON_NAME] SP DD lock do_not_disturb_alt 4" at bounding box center [130, 137] width 185 height 40
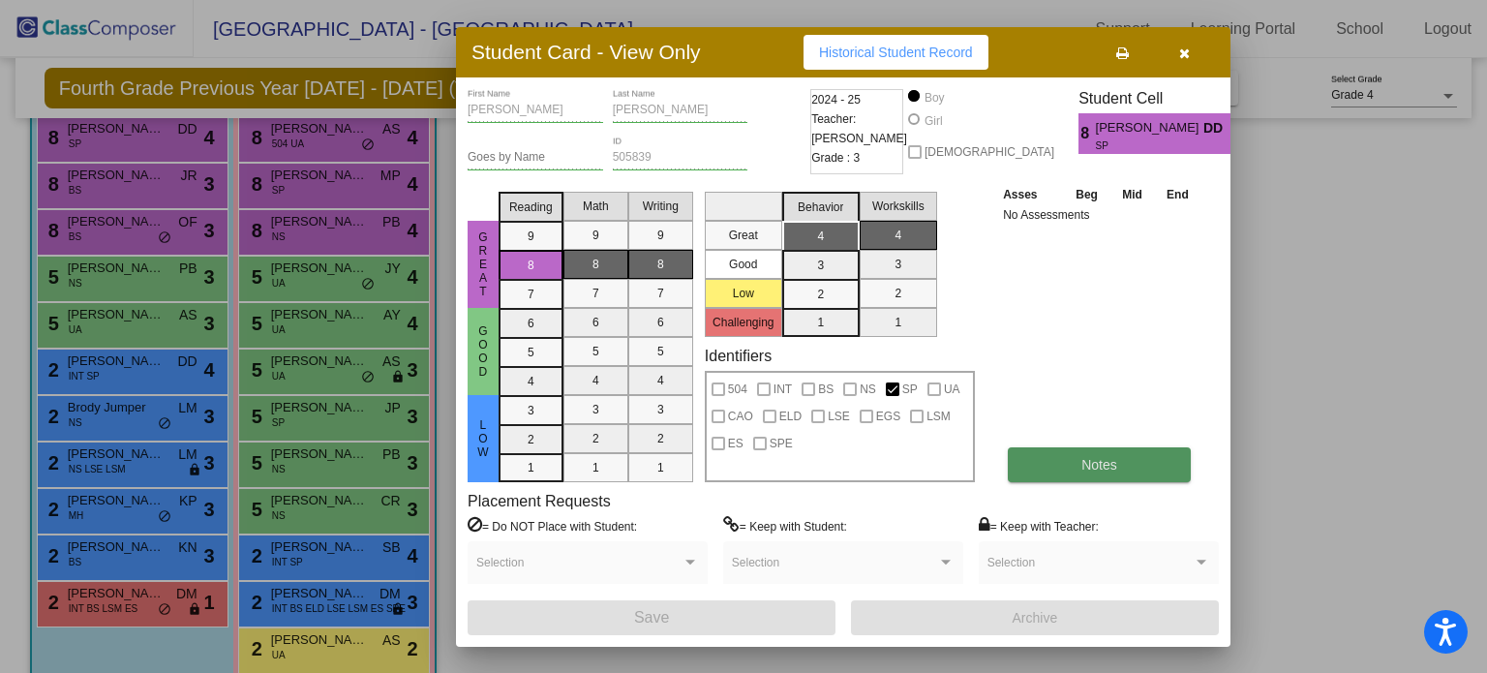
click at [1100, 464] on span "Notes" at bounding box center [1099, 464] width 36 height 15
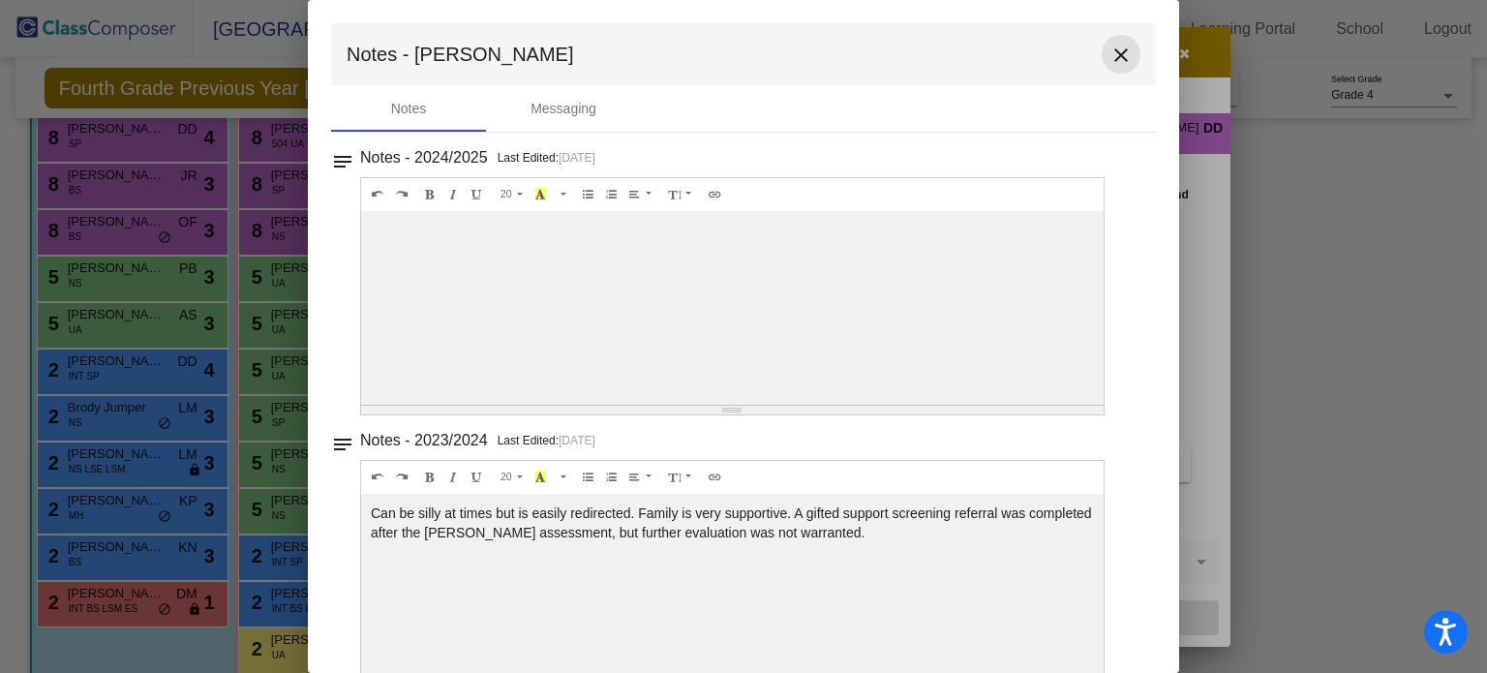
drag, startPoint x: 1102, startPoint y: 59, endPoint x: 1081, endPoint y: 57, distance: 20.4
click at [1110, 59] on mat-icon "close" at bounding box center [1121, 55] width 23 height 23
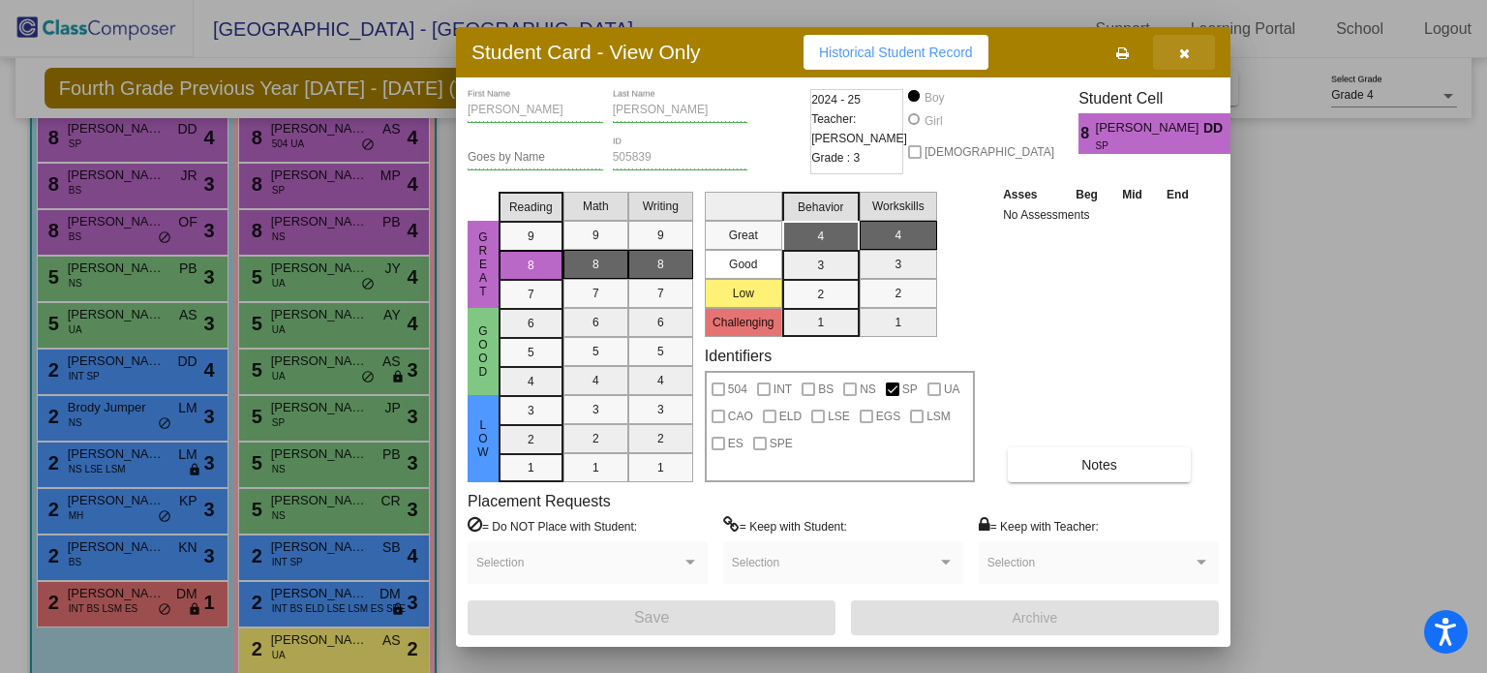
click at [1193, 50] on button "button" at bounding box center [1184, 52] width 62 height 35
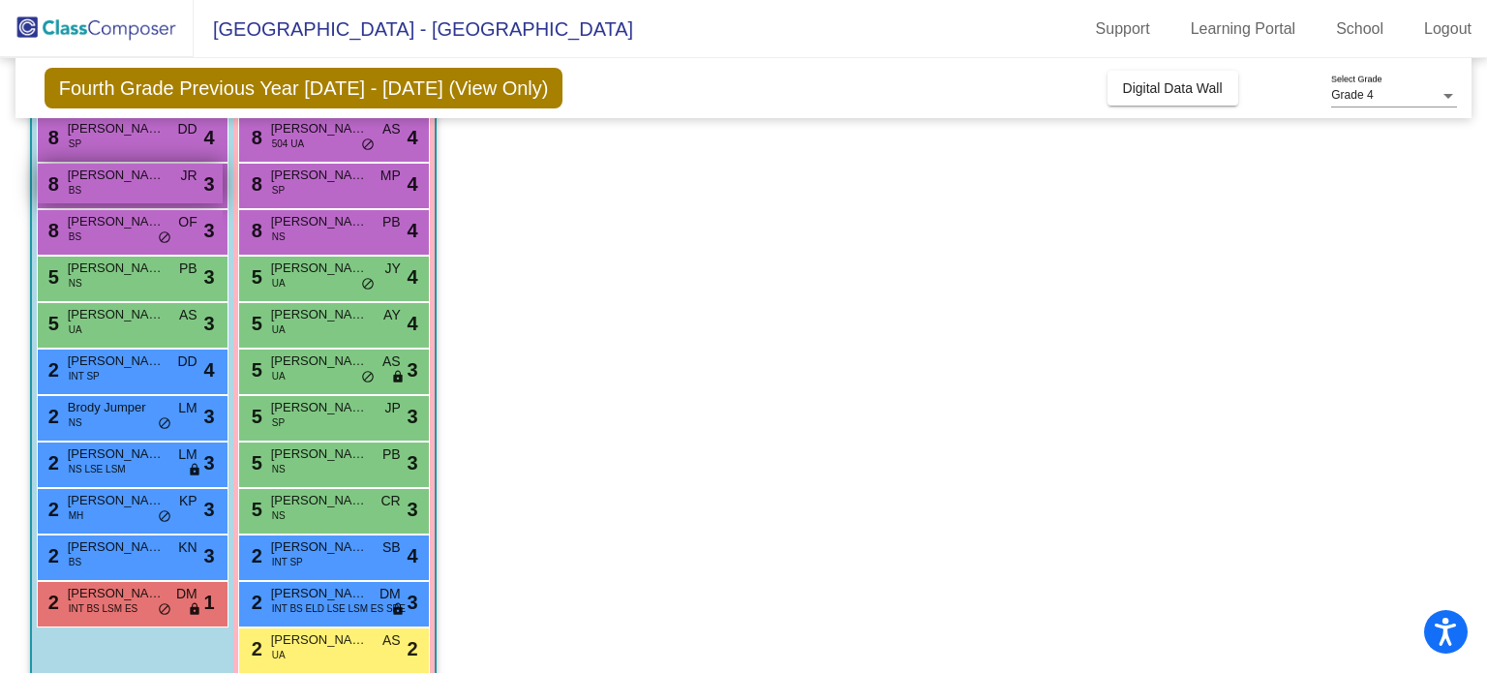
click at [160, 180] on span "[PERSON_NAME]' [PERSON_NAME]" at bounding box center [116, 175] width 97 height 19
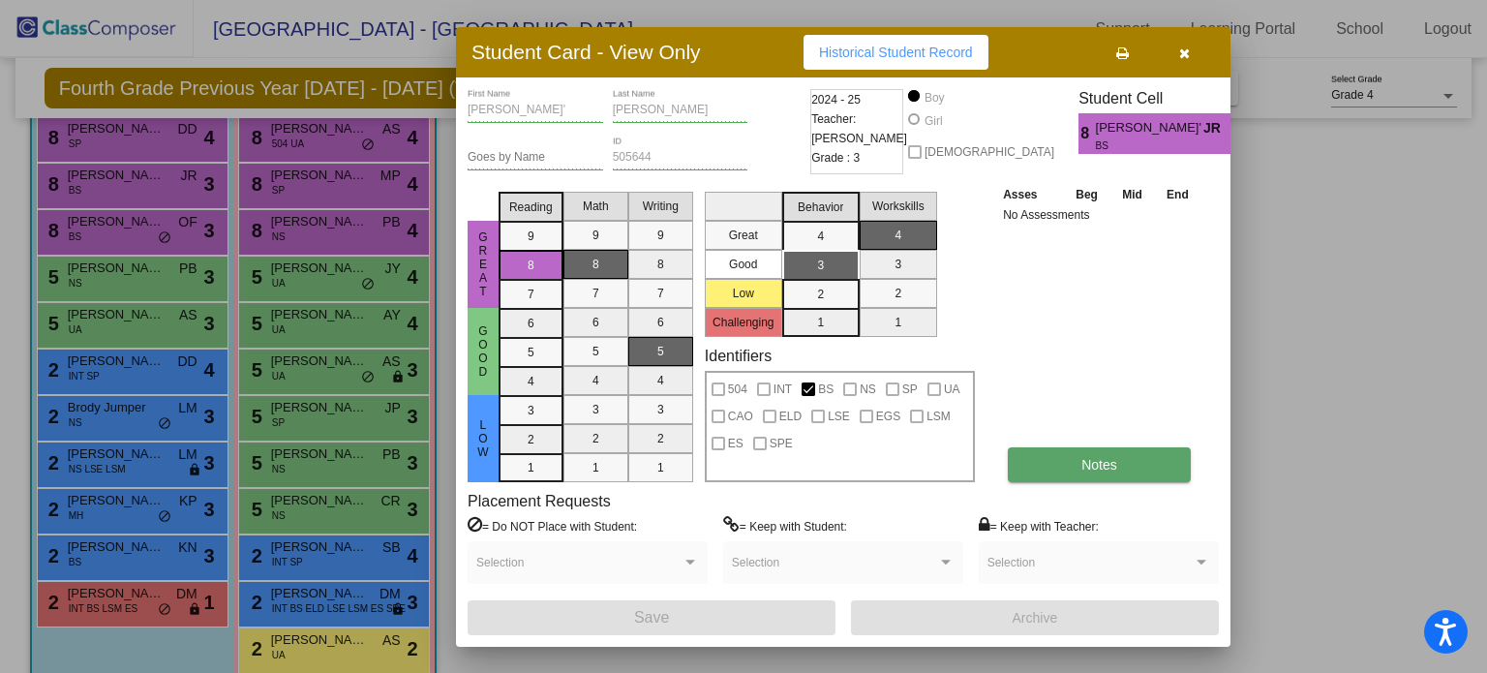
click at [1139, 474] on button "Notes" at bounding box center [1099, 464] width 183 height 35
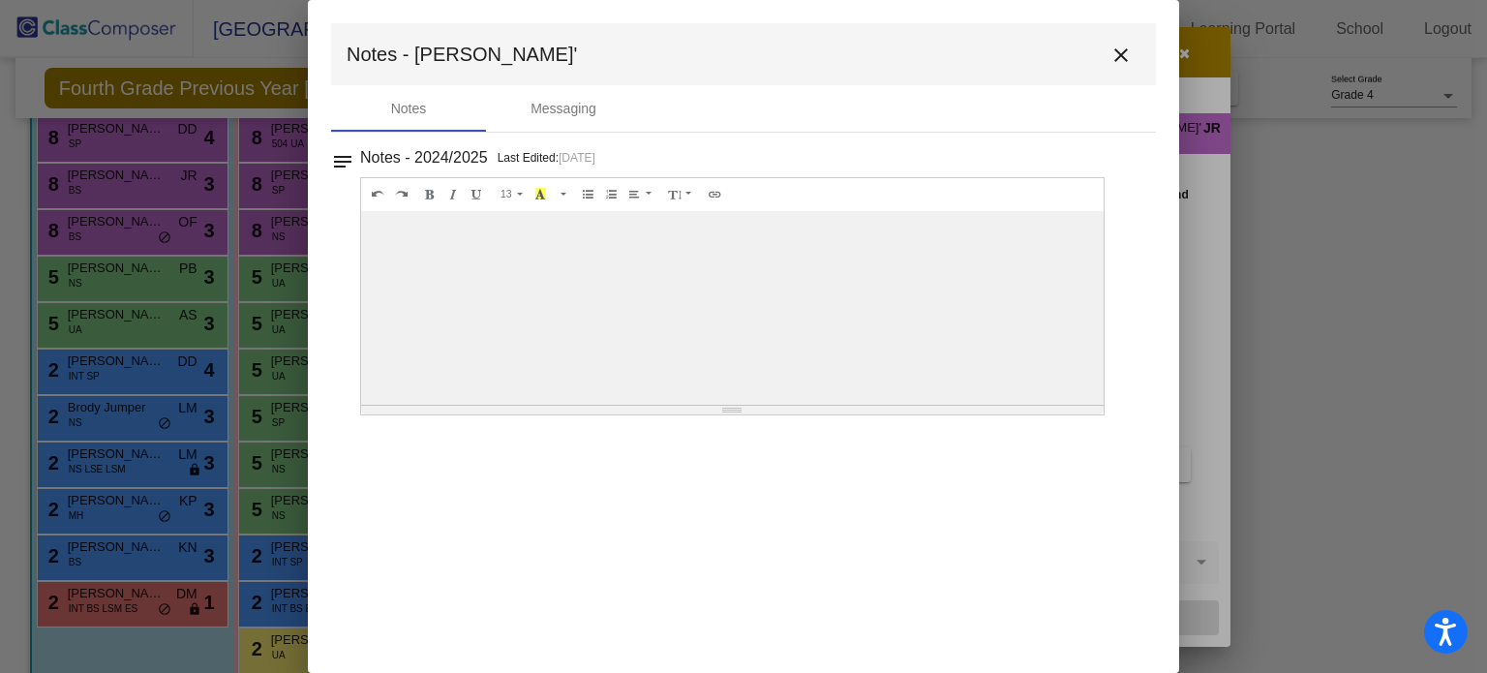
click at [1127, 56] on mat-icon "close" at bounding box center [1121, 55] width 23 height 23
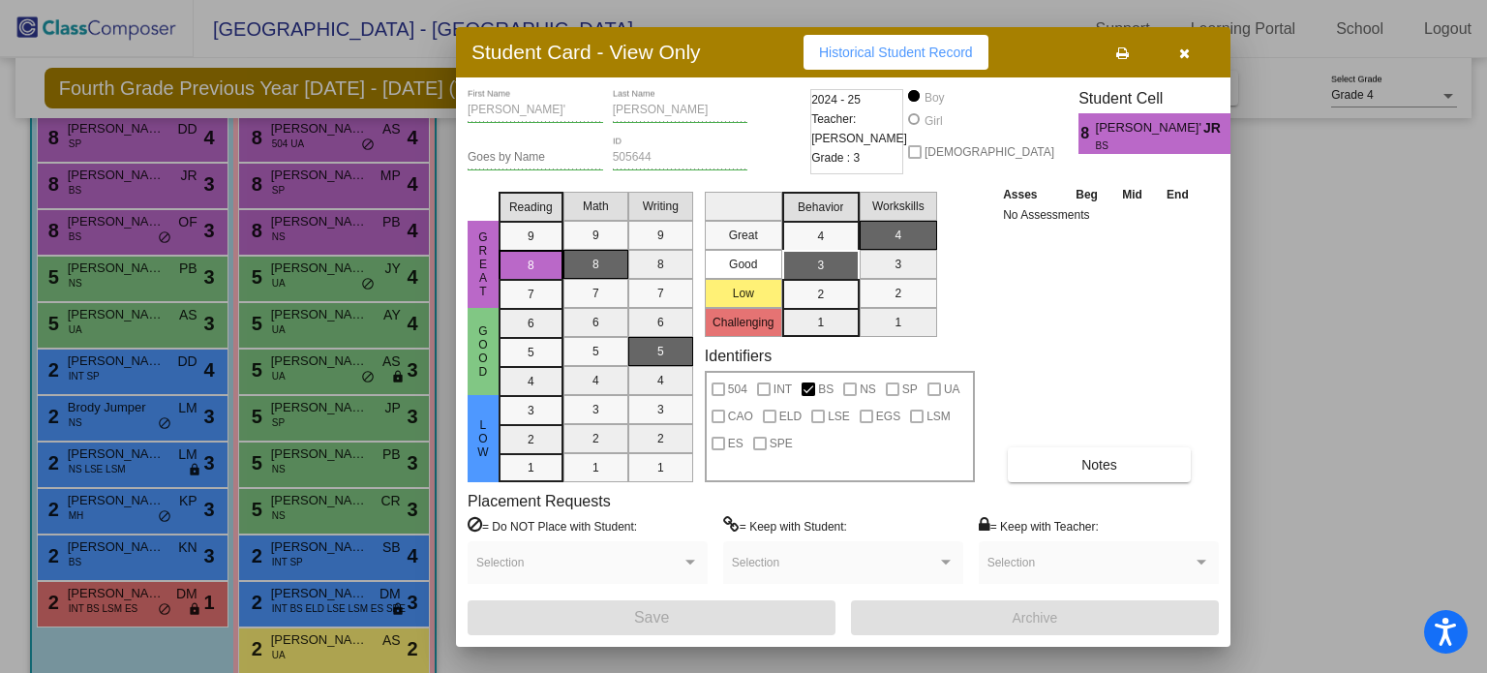
click at [1191, 53] on button "button" at bounding box center [1184, 52] width 62 height 35
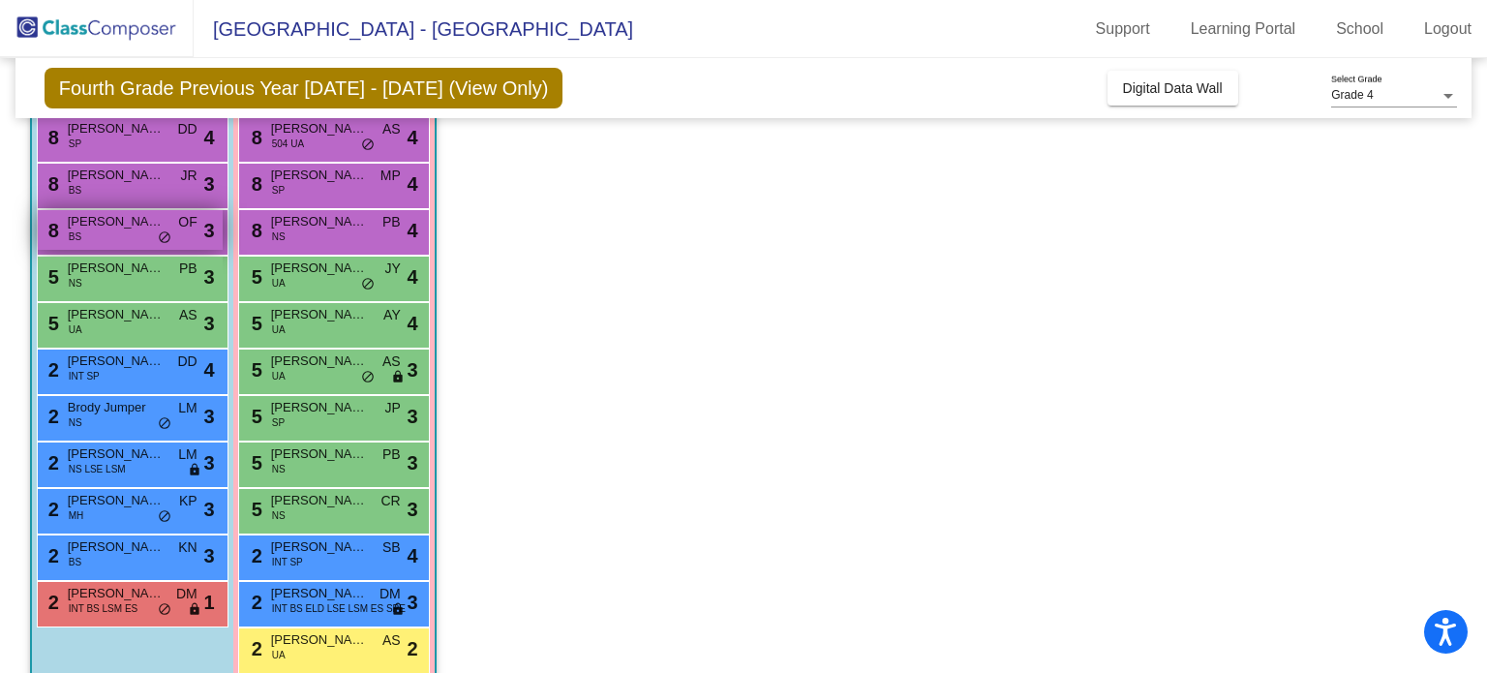
click at [149, 228] on span "[PERSON_NAME]" at bounding box center [116, 221] width 97 height 19
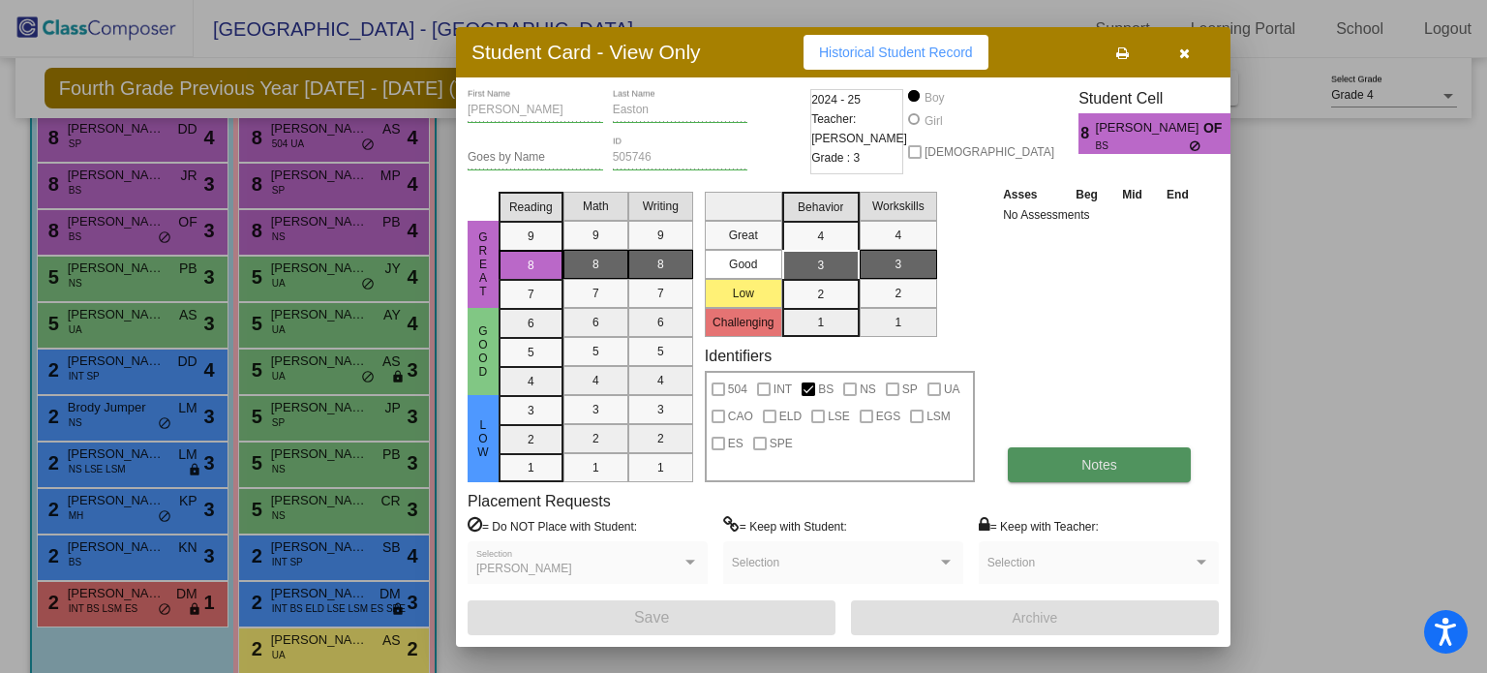
click at [1078, 463] on button "Notes" at bounding box center [1099, 464] width 183 height 35
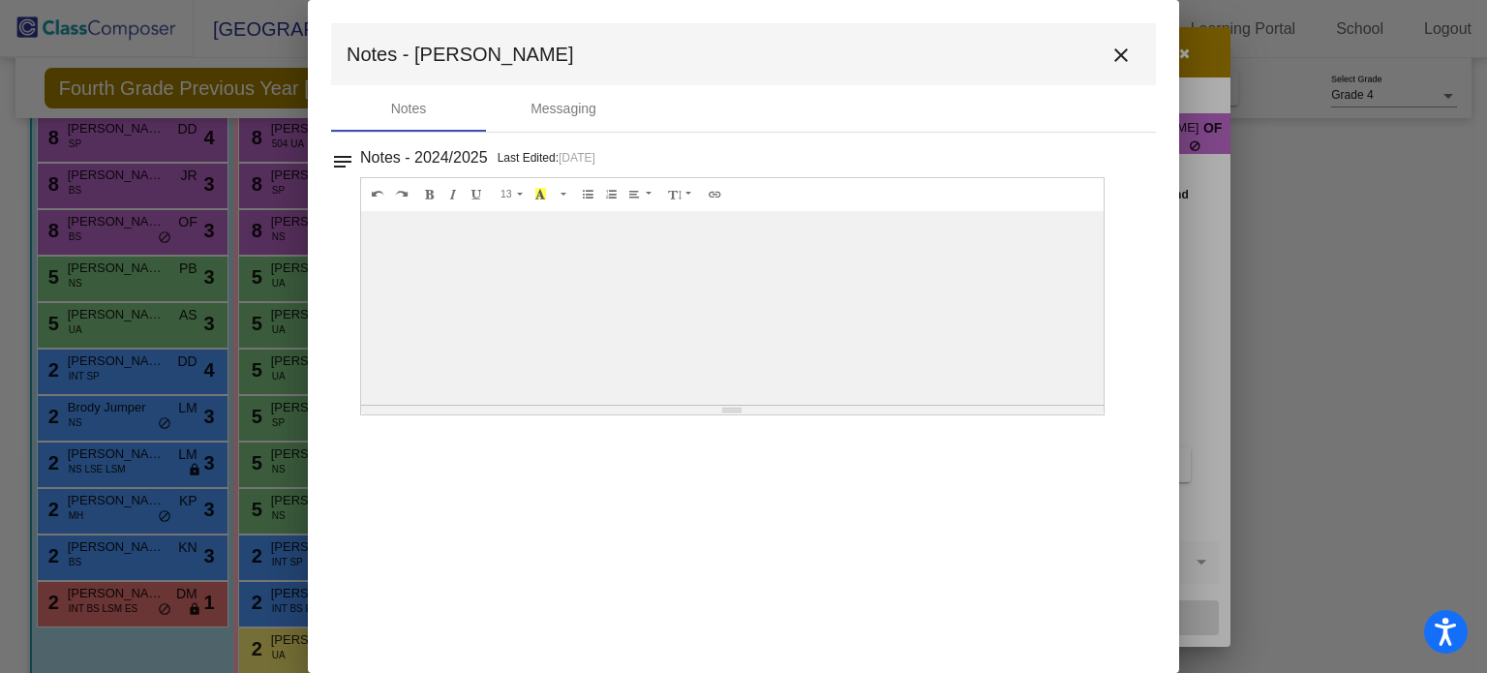
click at [1118, 59] on mat-icon "close" at bounding box center [1121, 55] width 23 height 23
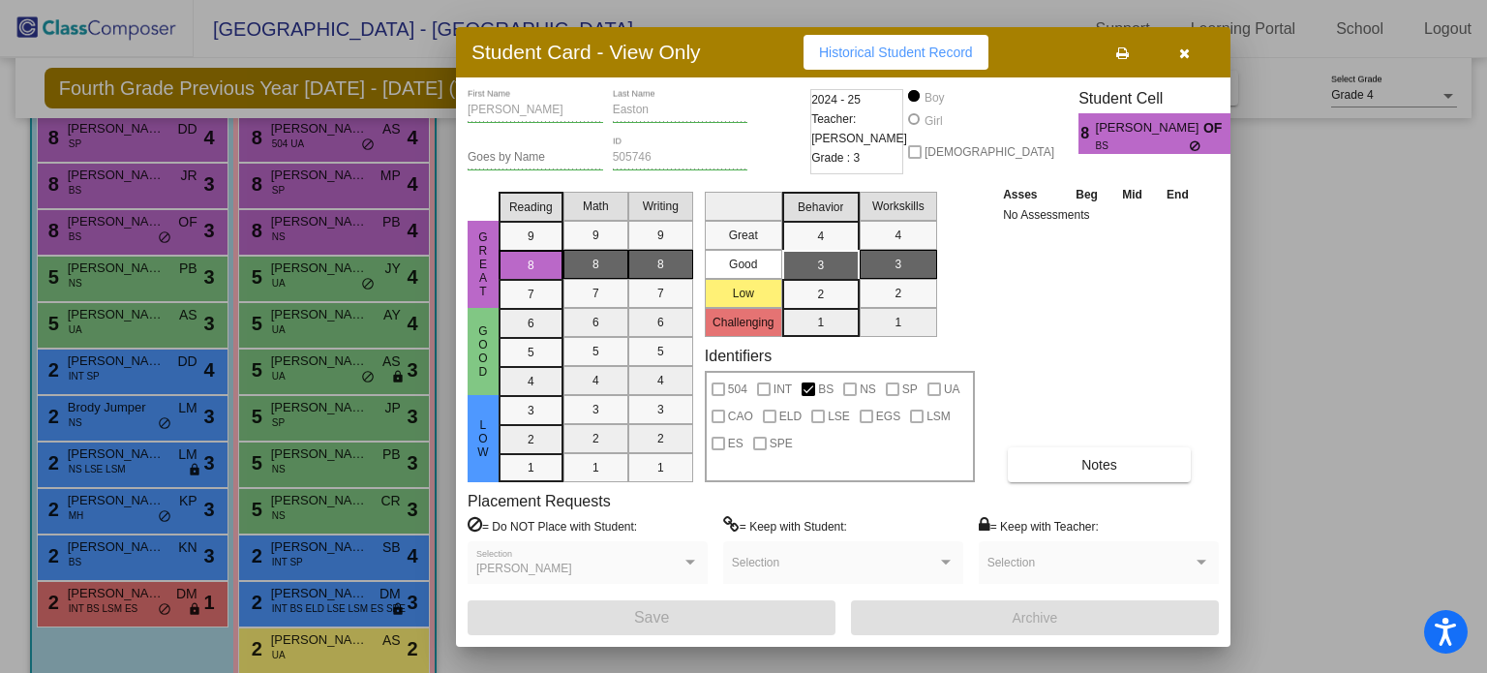
click at [1184, 53] on icon "button" at bounding box center [1184, 53] width 11 height 14
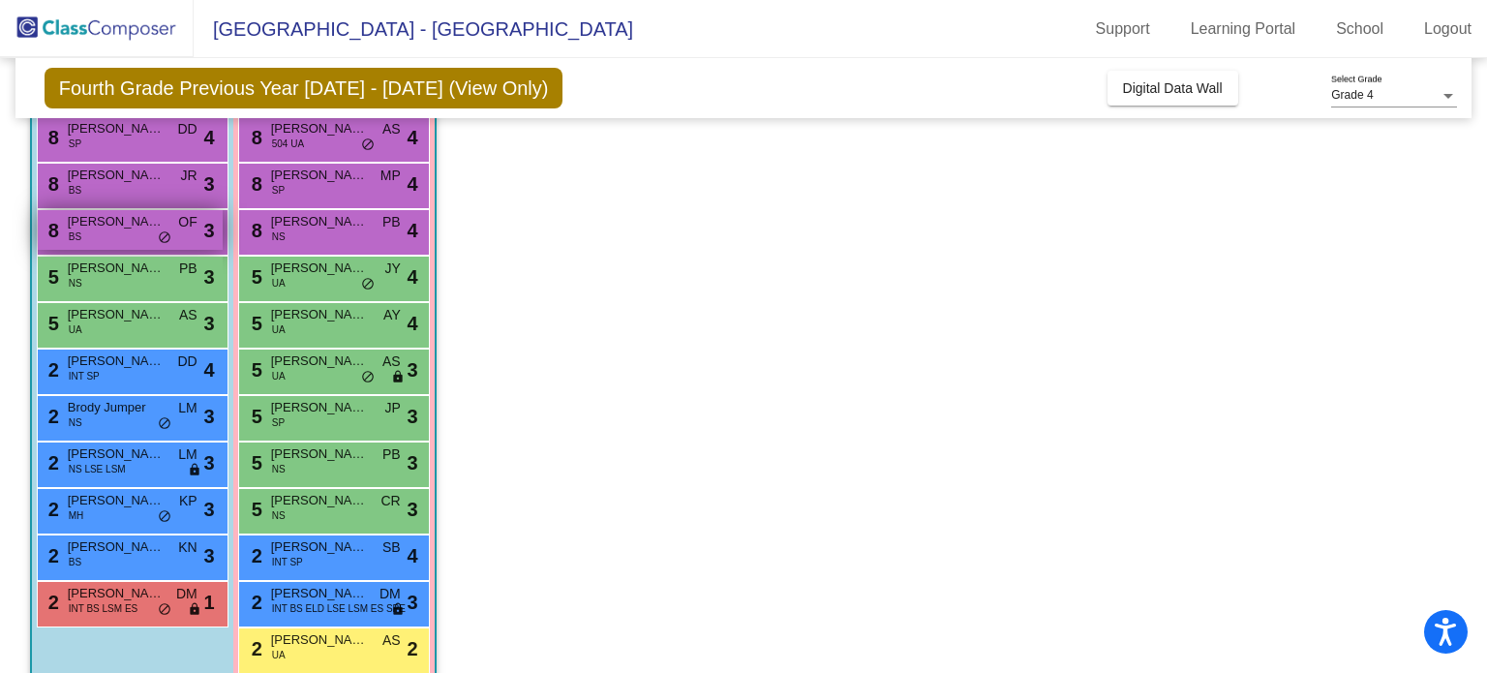
click at [172, 234] on div "8 [PERSON_NAME] BS OF lock do_not_disturb_alt 3" at bounding box center [130, 230] width 185 height 40
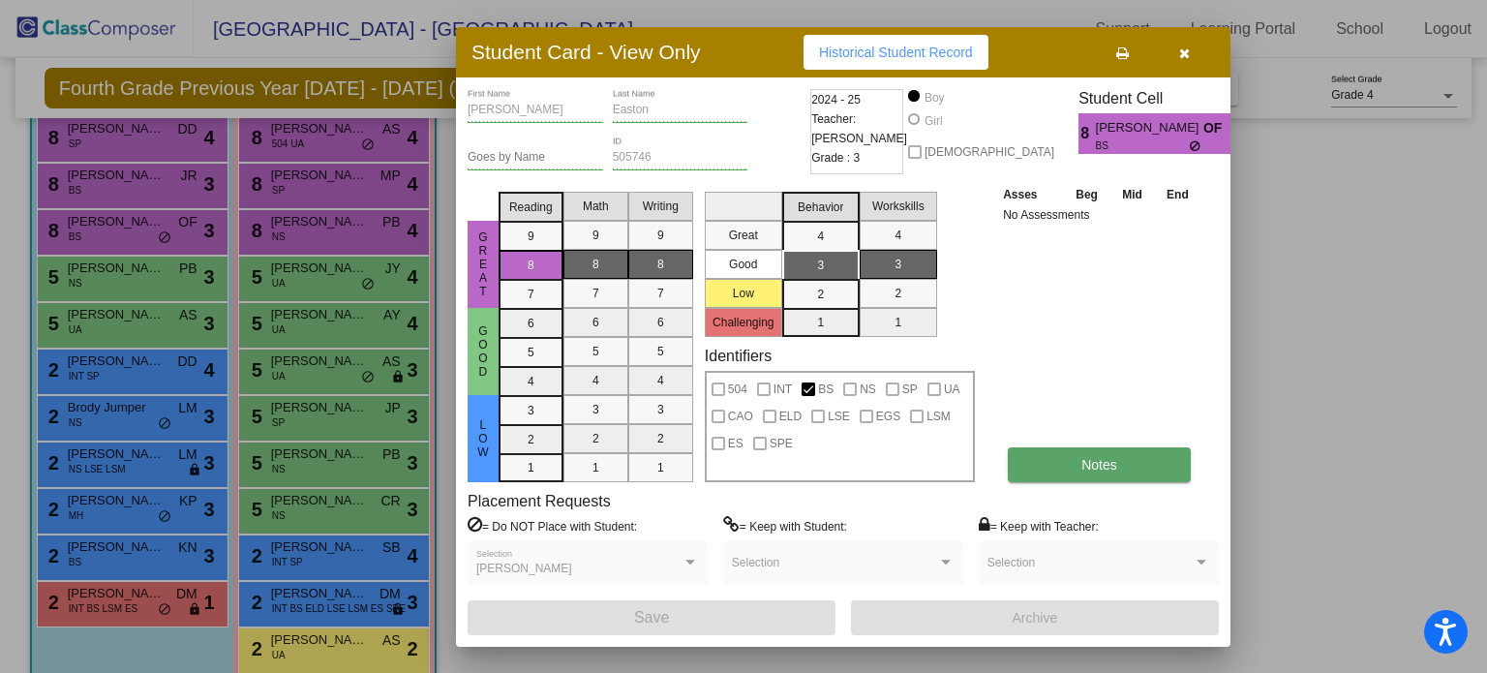
click at [1121, 462] on button "Notes" at bounding box center [1099, 464] width 183 height 35
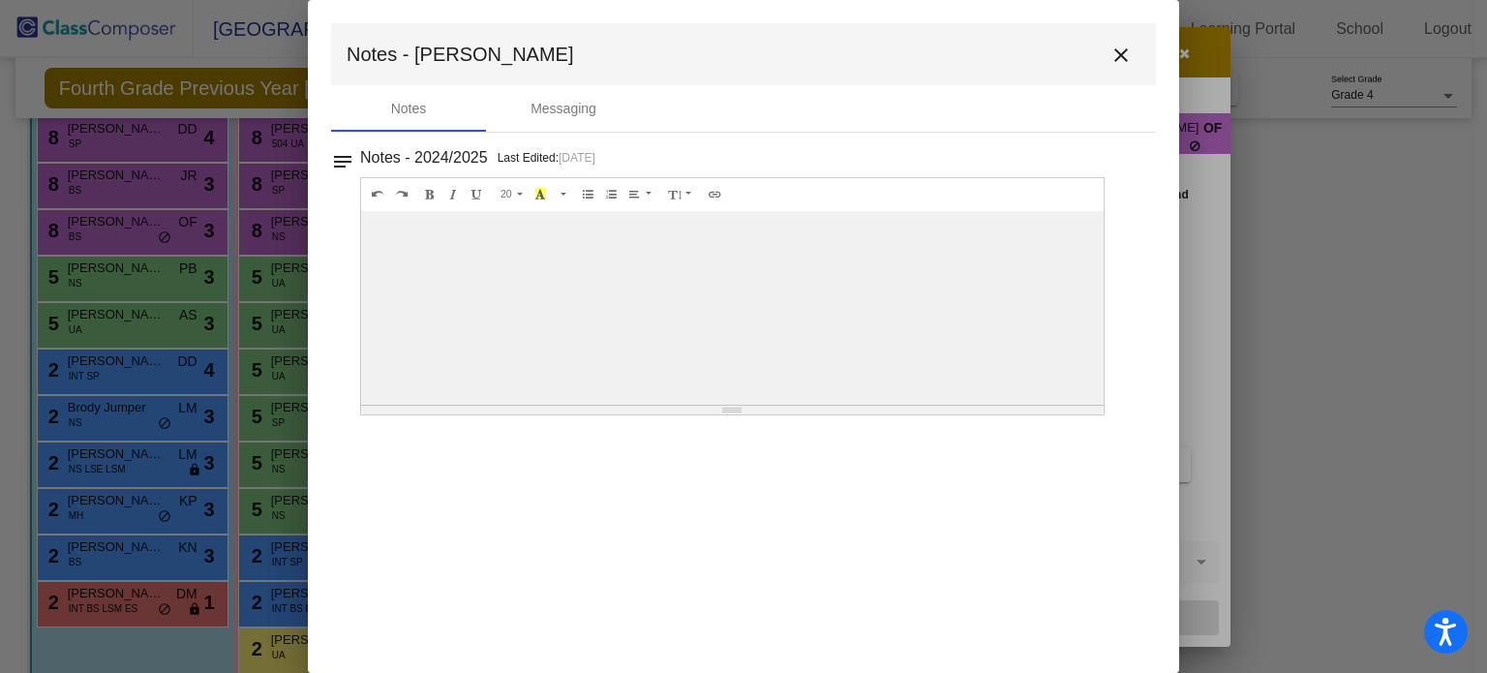
click at [1110, 34] on mat-toolbar "Notes - [PERSON_NAME] close" at bounding box center [743, 54] width 825 height 62
click at [1115, 41] on button "close" at bounding box center [1121, 54] width 39 height 39
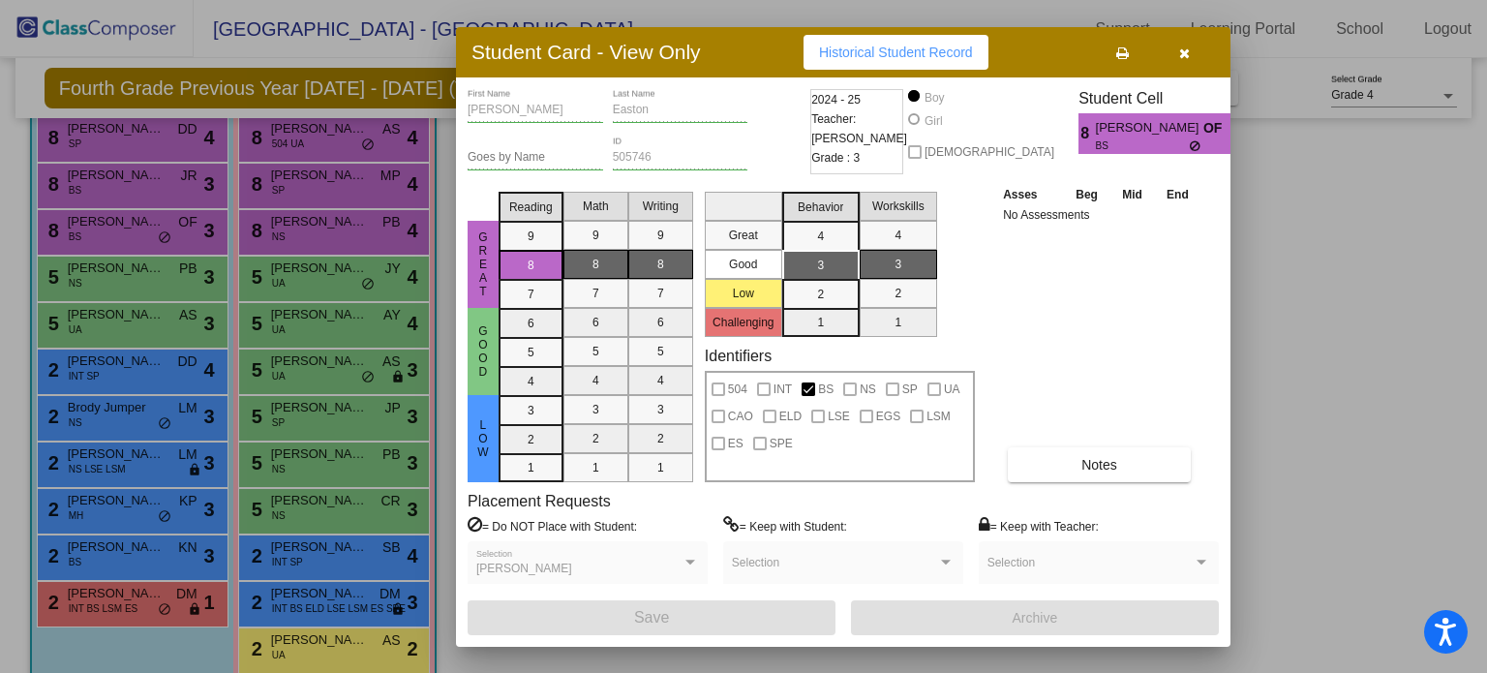
drag, startPoint x: 1170, startPoint y: 52, endPoint x: 1181, endPoint y: 52, distance: 11.6
click at [1173, 49] on button "button" at bounding box center [1184, 52] width 62 height 35
